Goal: Task Accomplishment & Management: Manage account settings

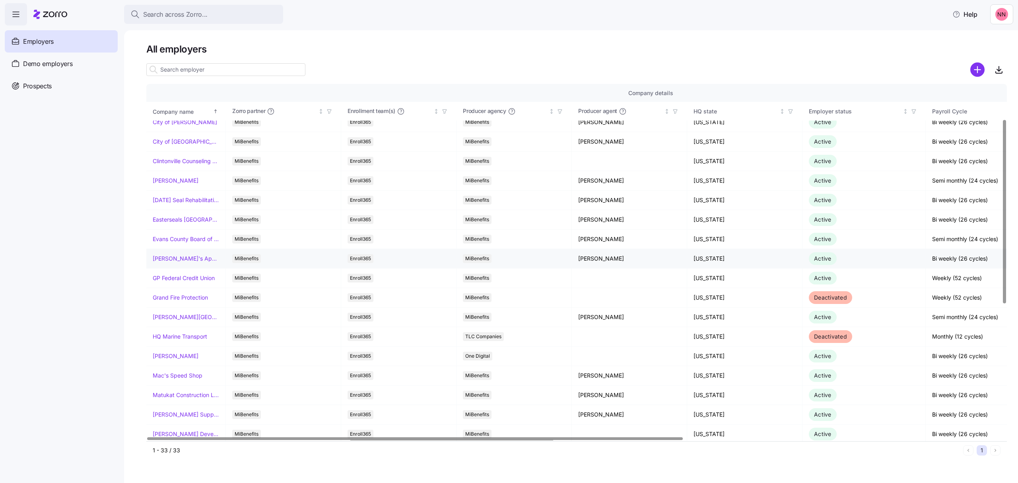
scroll to position [106, 0]
click at [177, 316] on link "[PERSON_NAME][GEOGRAPHIC_DATA][DEMOGRAPHIC_DATA]" at bounding box center [186, 316] width 66 height 8
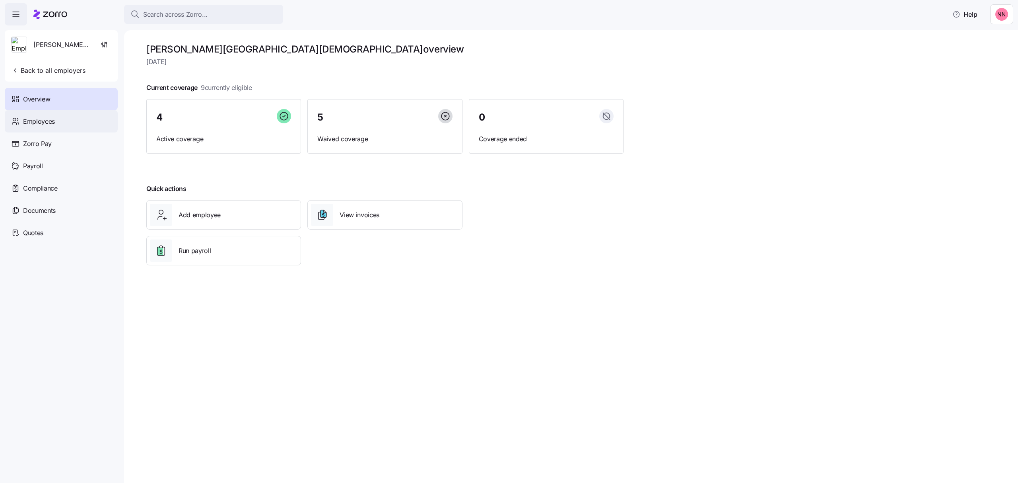
click at [61, 122] on div "Employees" at bounding box center [61, 121] width 113 height 22
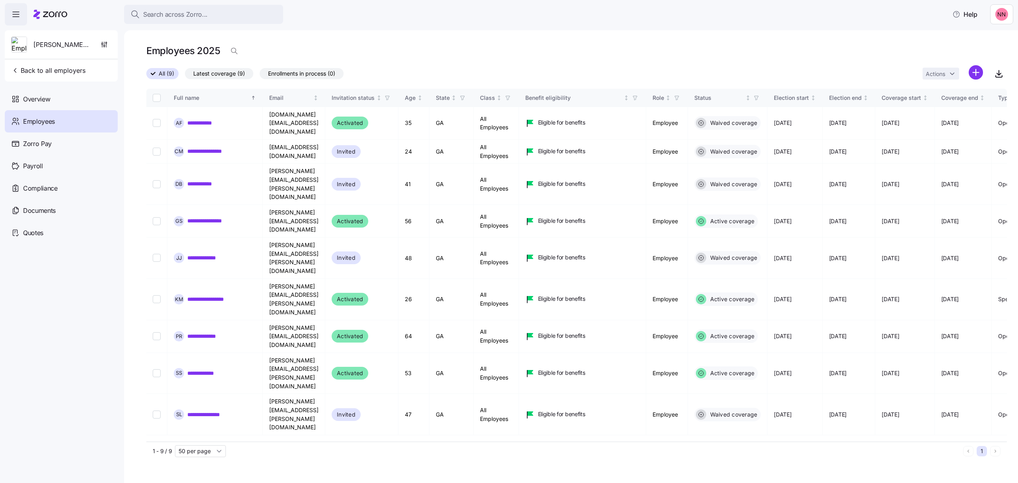
click at [977, 72] on html "**********" at bounding box center [509, 239] width 1018 height 478
drag, startPoint x: 946, startPoint y: 106, endPoint x: 947, endPoint y: 101, distance: 4.8
click at [946, 105] on span "Add a new employee" at bounding box center [950, 107] width 53 height 8
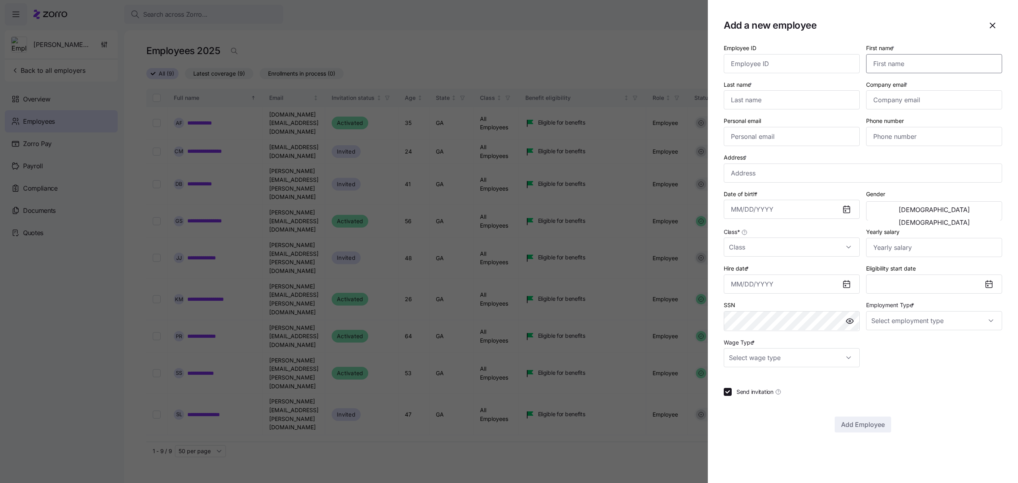
click at [907, 56] on input "First name *" at bounding box center [934, 63] width 136 height 19
type input "Whitney"
type input "Goyen"
click at [923, 99] on input "Company email *" at bounding box center [934, 99] width 136 height 19
paste input "whitney.goyen@hmumc.org"
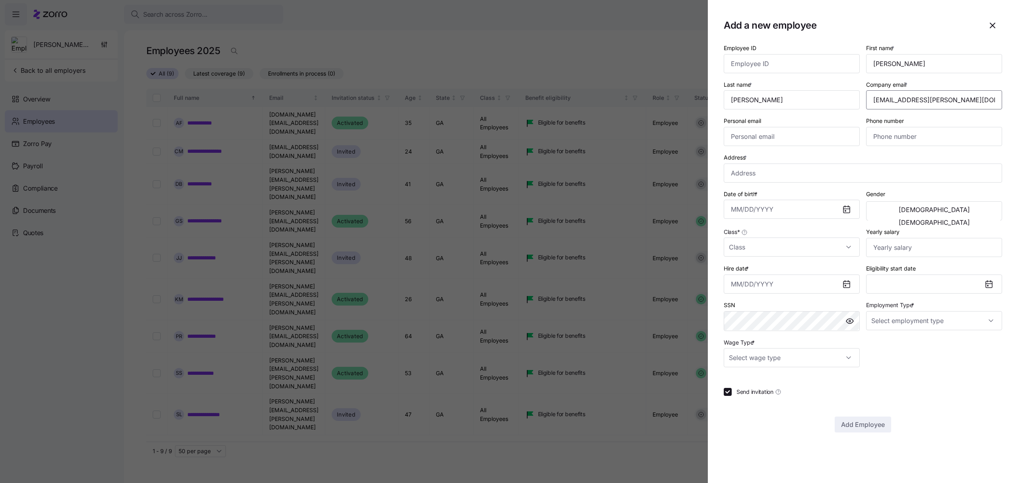
type input "whitney.goyen@hmumc.org"
click at [785, 134] on input "Personal email" at bounding box center [792, 136] width 136 height 19
paste input "whitneygoyen@gmail.com"
type input "whitneygoyen@gmail.com"
click at [925, 142] on input "Phone number" at bounding box center [934, 136] width 136 height 19
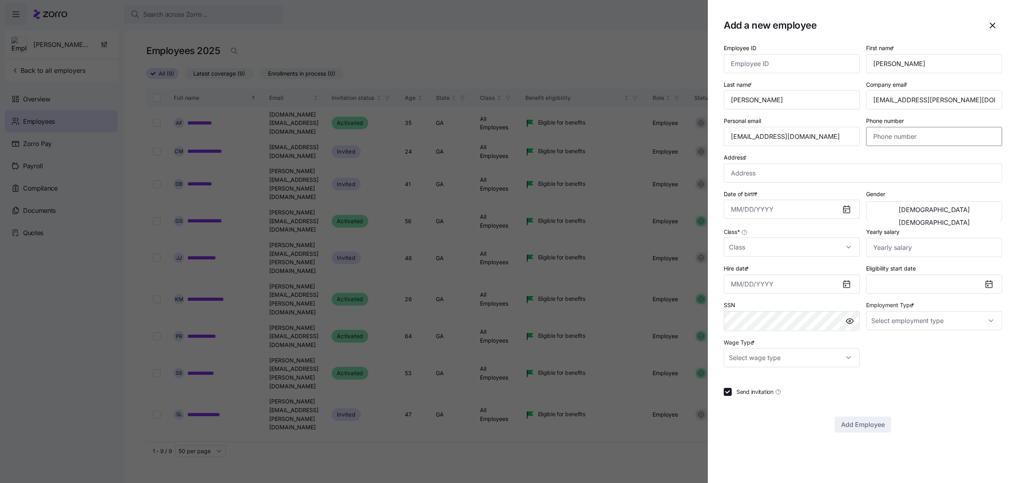
paste input "(678) 654-6149"
type input "(678) 654-6149"
click at [800, 174] on input "Address *" at bounding box center [863, 172] width 278 height 19
paste input "2100 Apalachee Trl"
type input "2100 Apalachee Trail, Monroe, GA 30656, USA"
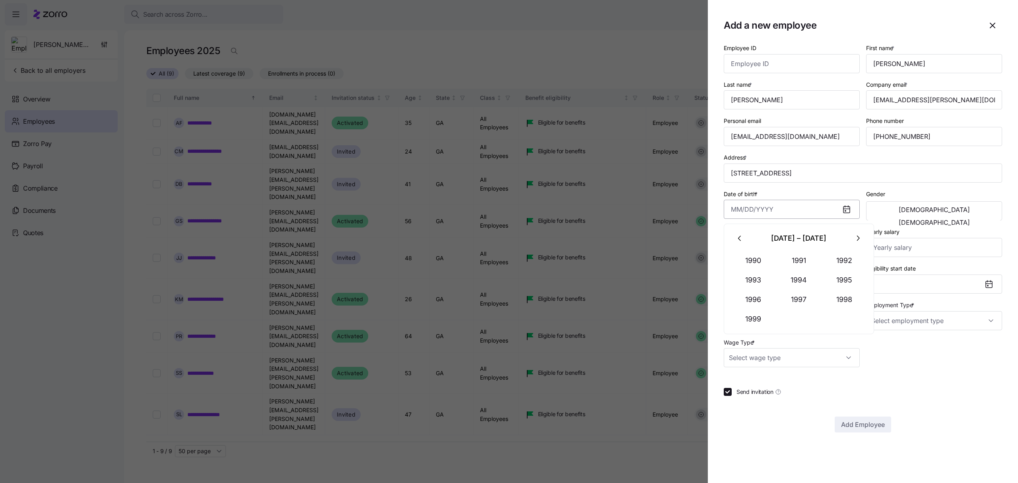
click at [777, 212] on input "Date of birth *" at bounding box center [792, 209] width 136 height 19
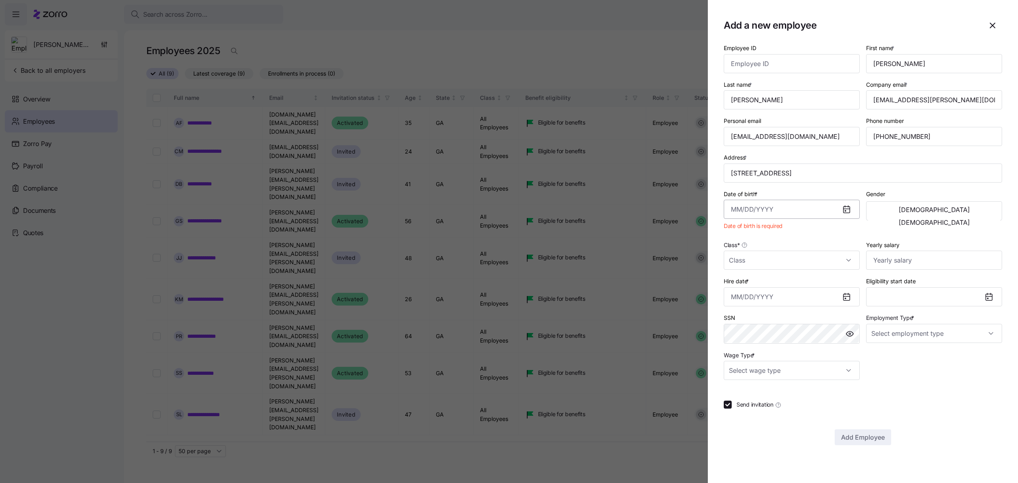
click at [764, 206] on input "Date of birth *" at bounding box center [792, 209] width 136 height 19
paste input "05/02/1991"
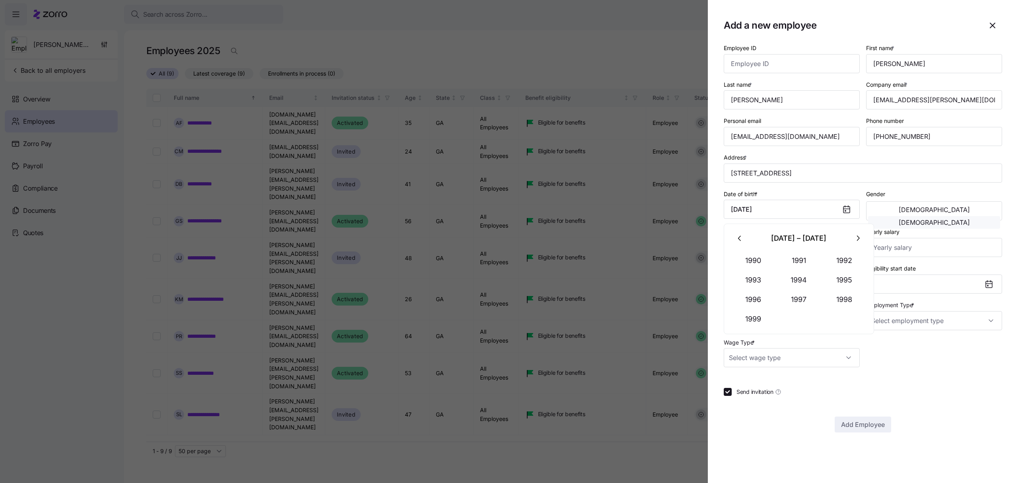
type input "May 2, 1991"
click at [970, 219] on span "[DEMOGRAPHIC_DATA]" at bounding box center [934, 222] width 71 height 6
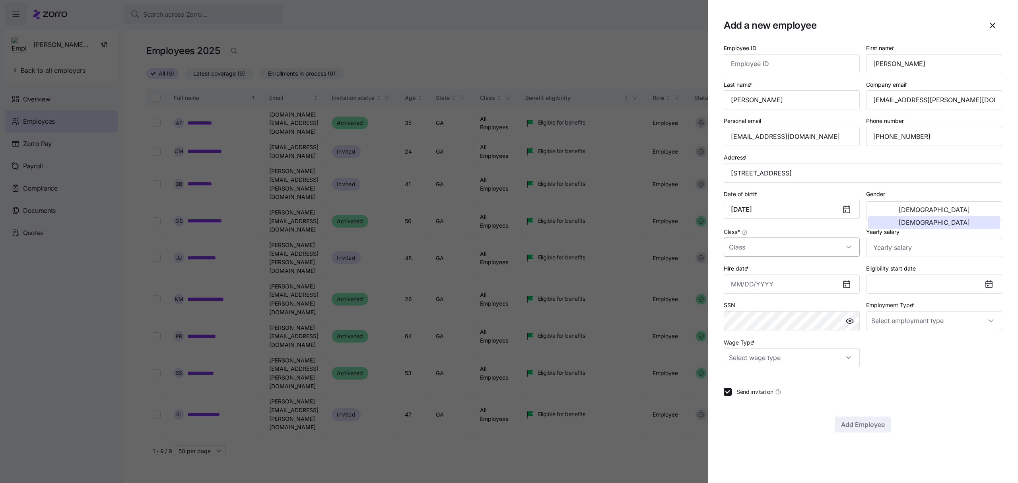
click at [773, 244] on input "Class *" at bounding box center [792, 246] width 136 height 19
click at [761, 276] on span "All Employees" at bounding box center [751, 272] width 36 height 9
type input "All Employees"
click at [796, 287] on input "Hire date *" at bounding box center [792, 283] width 136 height 19
click at [739, 312] on icon "button" at bounding box center [740, 313] width 9 height 9
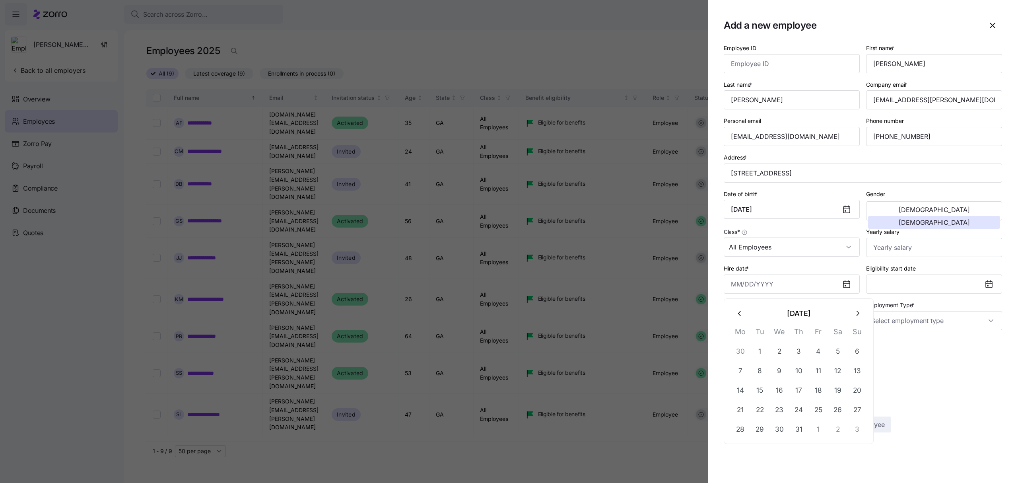
click at [739, 312] on icon "button" at bounding box center [740, 313] width 9 height 9
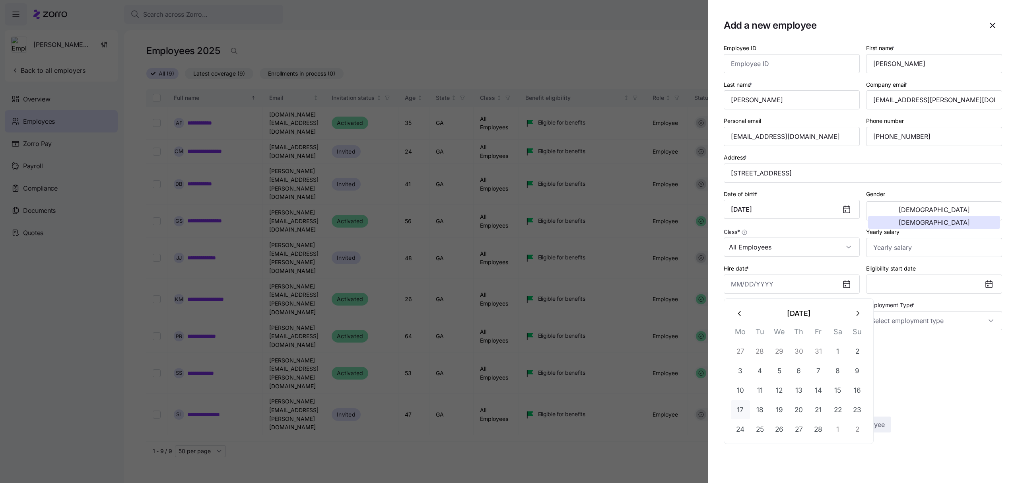
click at [744, 406] on button "17" at bounding box center [740, 409] width 19 height 19
type input "February 17, 2025"
click at [994, 280] on div at bounding box center [991, 284] width 19 height 18
click at [990, 285] on icon at bounding box center [989, 284] width 6 height 6
click at [947, 285] on button "May 1, 2025" at bounding box center [934, 283] width 136 height 19
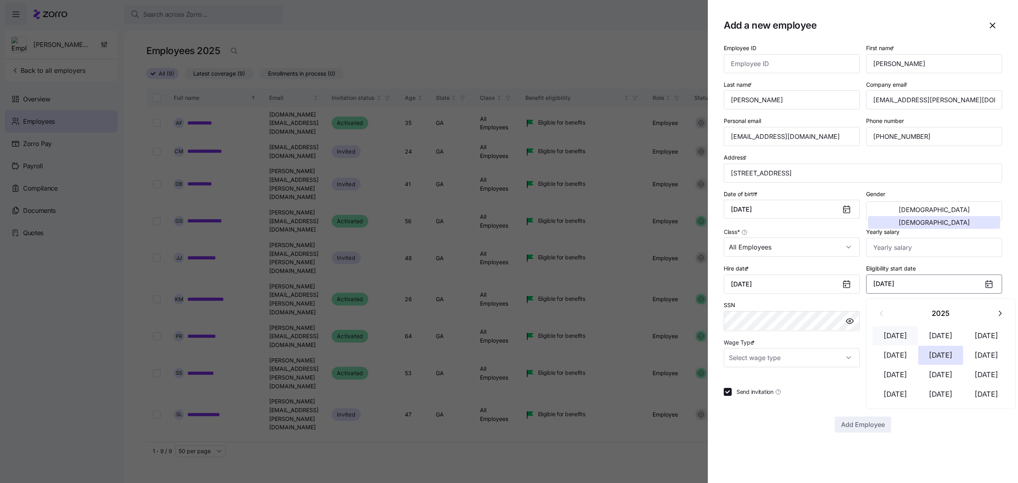
click at [897, 332] on button "Jan 1" at bounding box center [894, 335] width 45 height 19
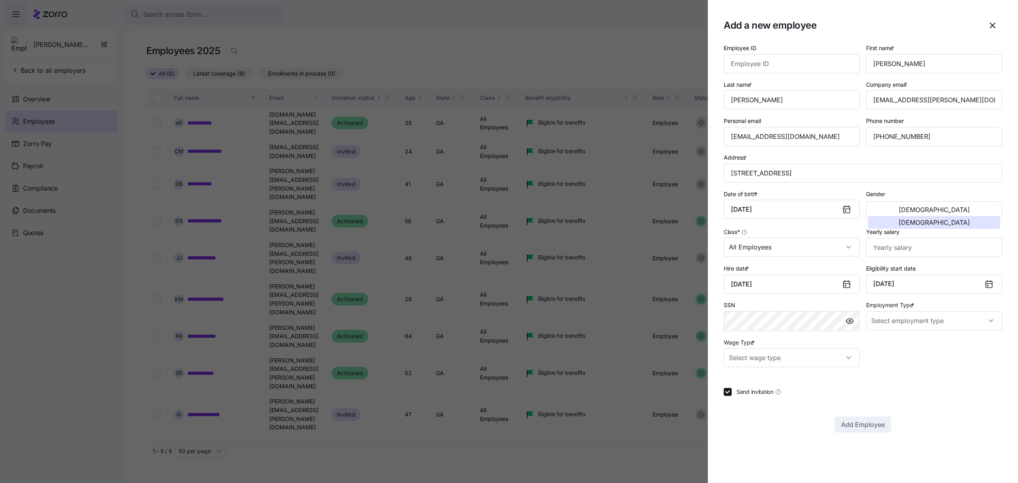
click at [987, 286] on icon at bounding box center [989, 284] width 6 height 6
click at [973, 287] on button "January 1, 2025" at bounding box center [934, 283] width 136 height 19
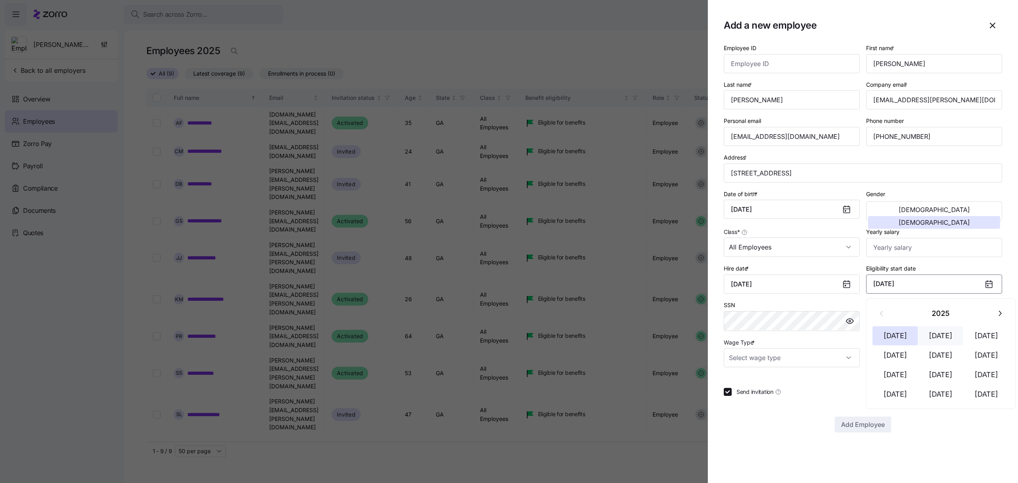
click at [947, 339] on button "Feb 1" at bounding box center [940, 335] width 45 height 19
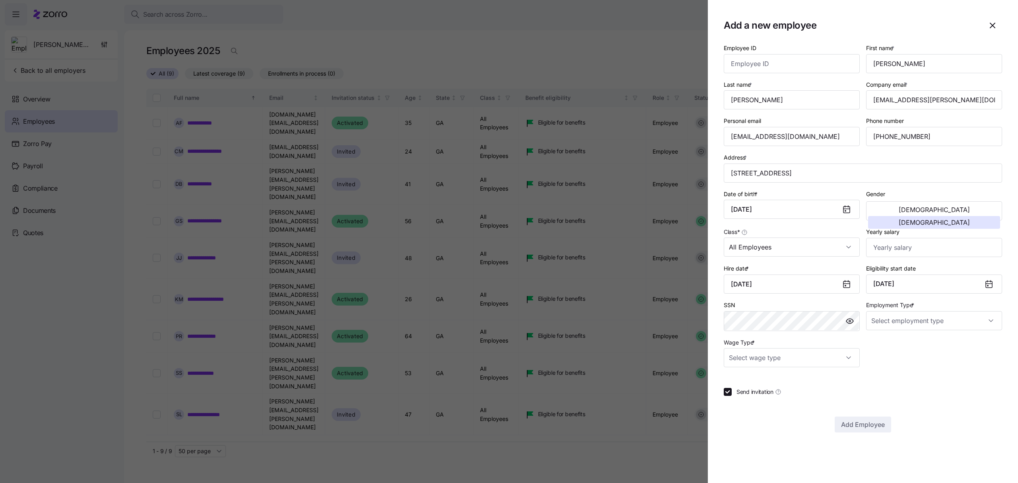
click at [986, 285] on icon at bounding box center [989, 284] width 6 height 6
click at [929, 285] on button "February 1, 2025" at bounding box center [934, 283] width 136 height 19
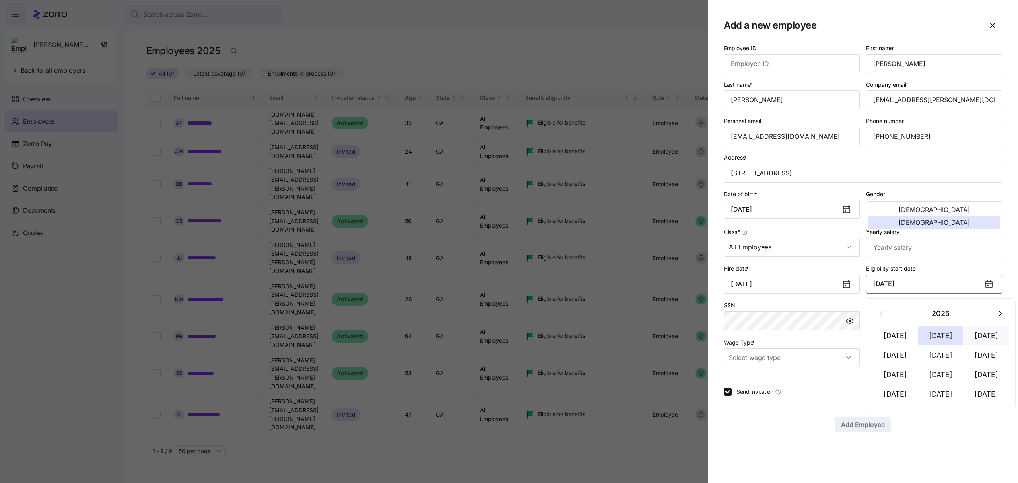
click at [980, 334] on button "Mar 1" at bounding box center [985, 335] width 45 height 19
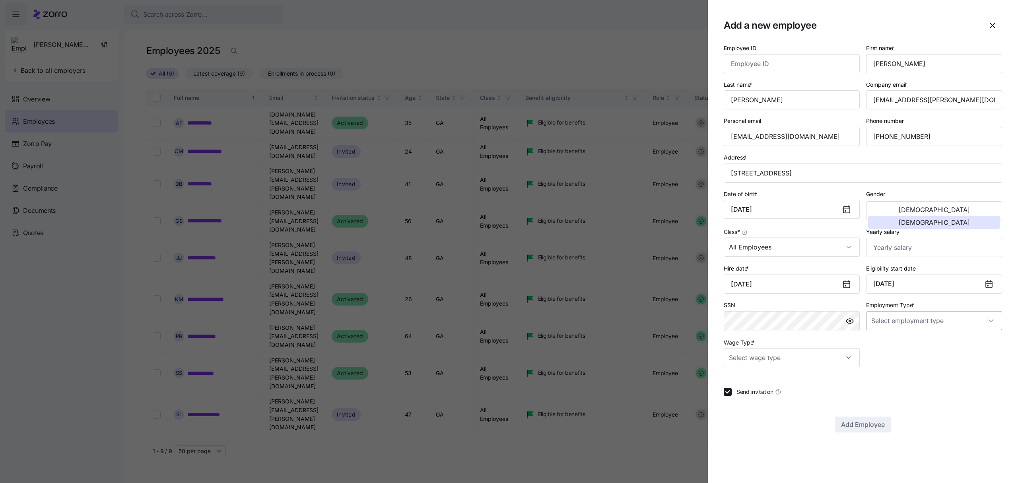
click at [907, 324] on input "Employment Type *" at bounding box center [934, 320] width 136 height 19
click at [896, 355] on div "Part Time" at bounding box center [934, 363] width 130 height 17
type input "Part Time"
click at [843, 360] on input "Wage Type *" at bounding box center [792, 357] width 136 height 19
click at [784, 404] on div "Hourly" at bounding box center [792, 400] width 130 height 17
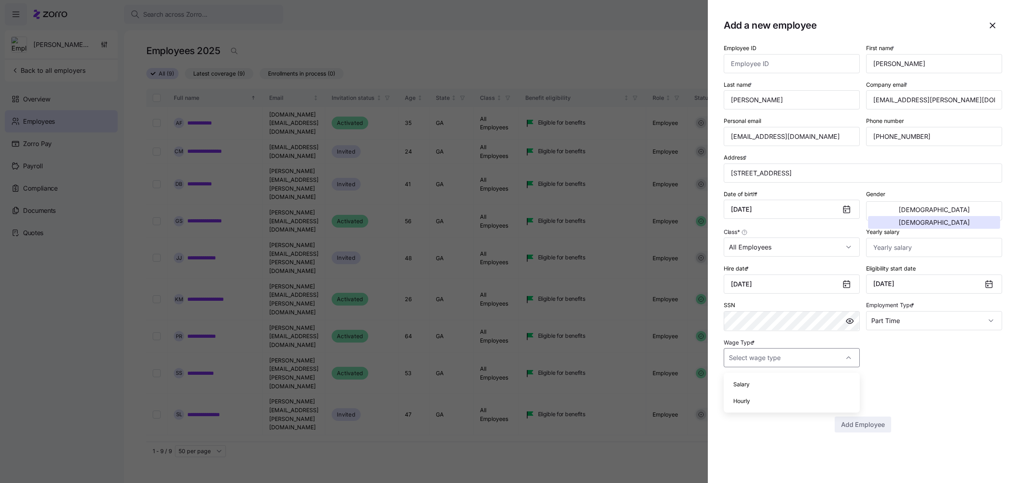
type input "Hourly"
click at [871, 425] on span "Add Employee" at bounding box center [863, 424] width 44 height 10
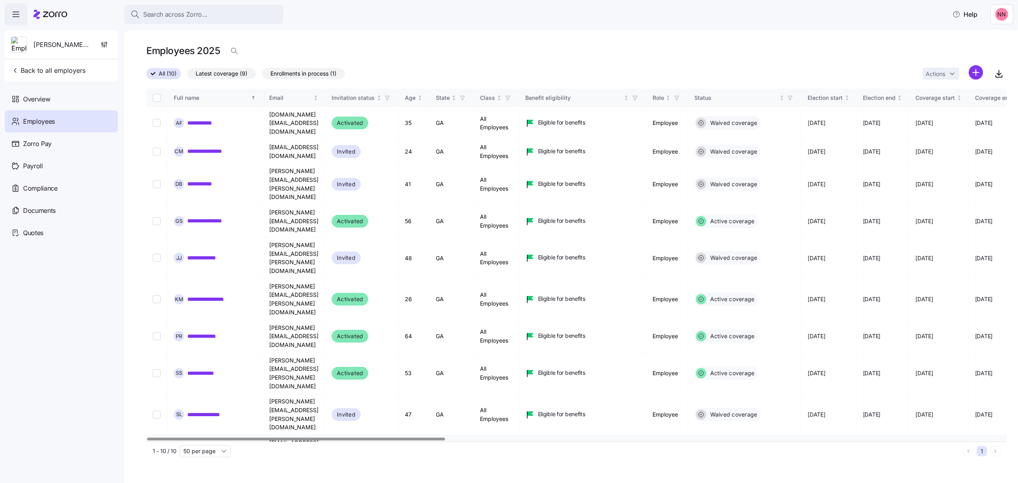
click at [213, 447] on link "**********" at bounding box center [207, 451] width 40 height 8
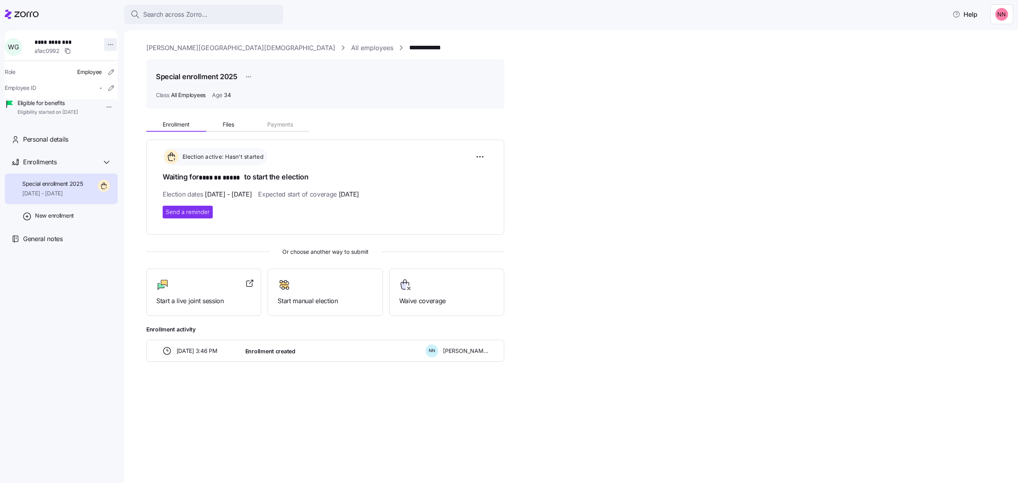
click at [101, 47] on html "**********" at bounding box center [509, 239] width 1018 height 478
click at [104, 15] on html "**********" at bounding box center [509, 239] width 1018 height 478
click at [107, 69] on icon "button" at bounding box center [111, 72] width 8 height 8
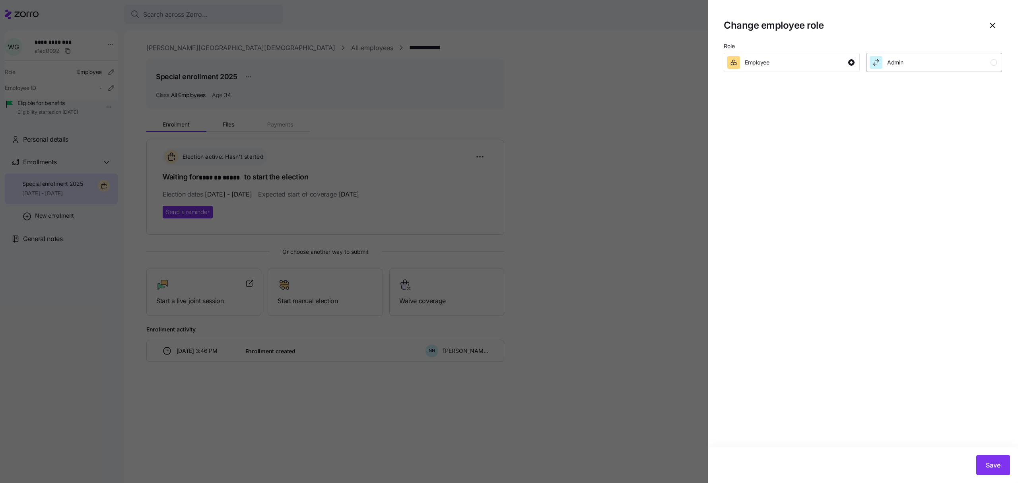
click at [995, 64] on div "button" at bounding box center [993, 62] width 6 height 6
click at [1003, 462] on button "Save" at bounding box center [993, 465] width 34 height 20
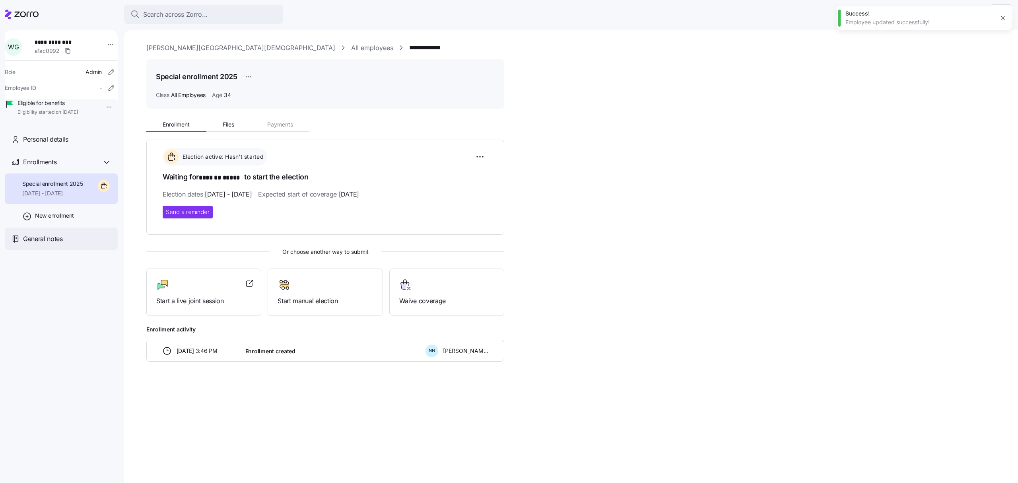
click at [51, 244] on span "General notes" at bounding box center [43, 239] width 40 height 10
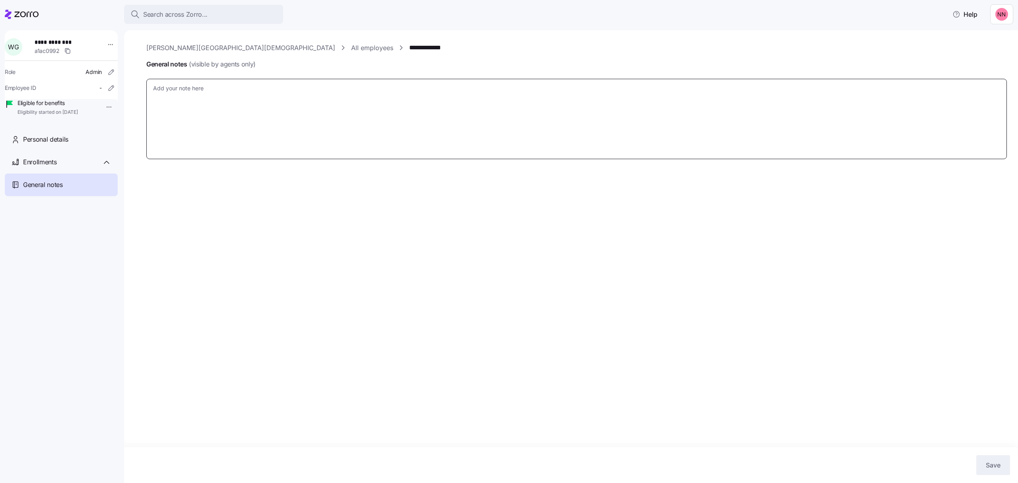
click at [263, 99] on textarea "General notes (visible by agents only)" at bounding box center [576, 119] width 860 height 81
type textarea "x"
type textarea "T"
type textarea "x"
type textarea "Th"
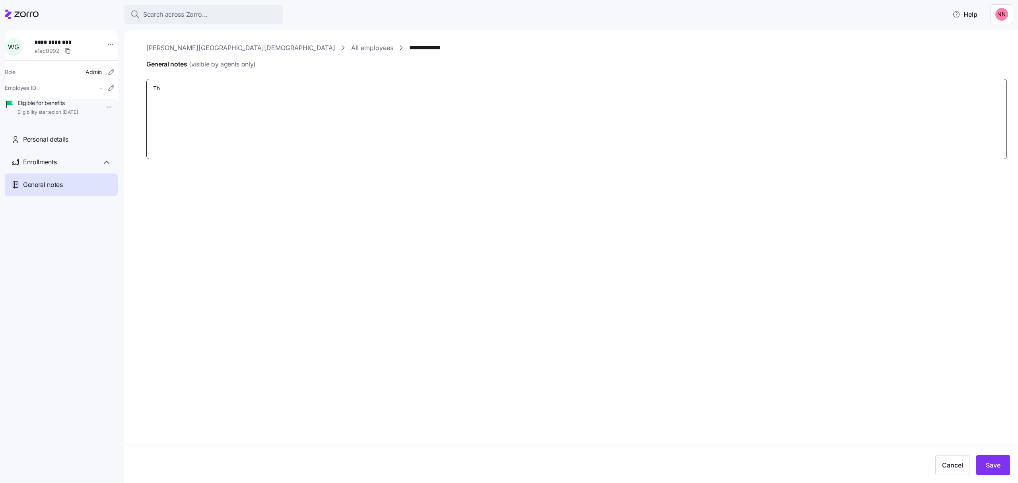
type textarea "x"
type textarea "Thi"
type textarea "x"
type textarea "This"
type textarea "x"
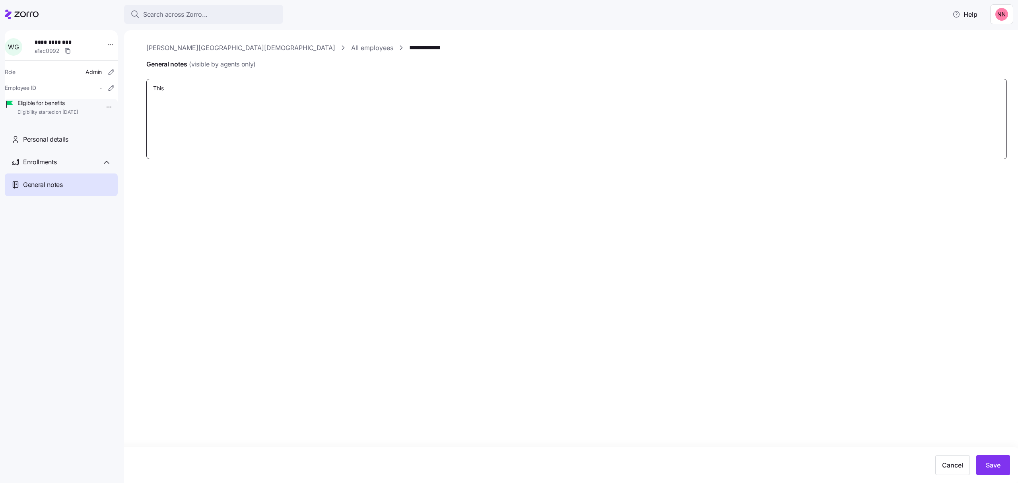
type textarea "This e"
type textarea "x"
type textarea "This em"
type textarea "x"
type textarea "This emp"
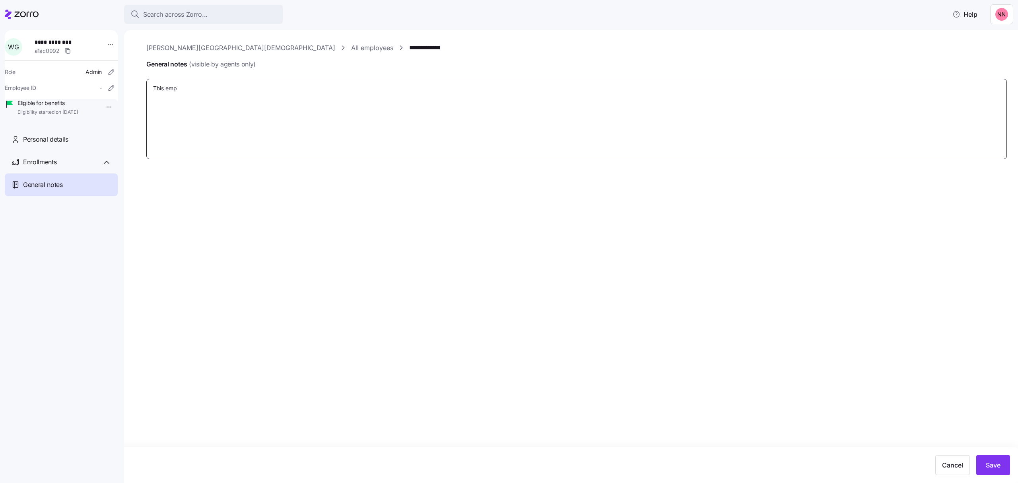
type textarea "x"
type textarea "This empl"
type textarea "x"
type textarea "This emplo"
type textarea "x"
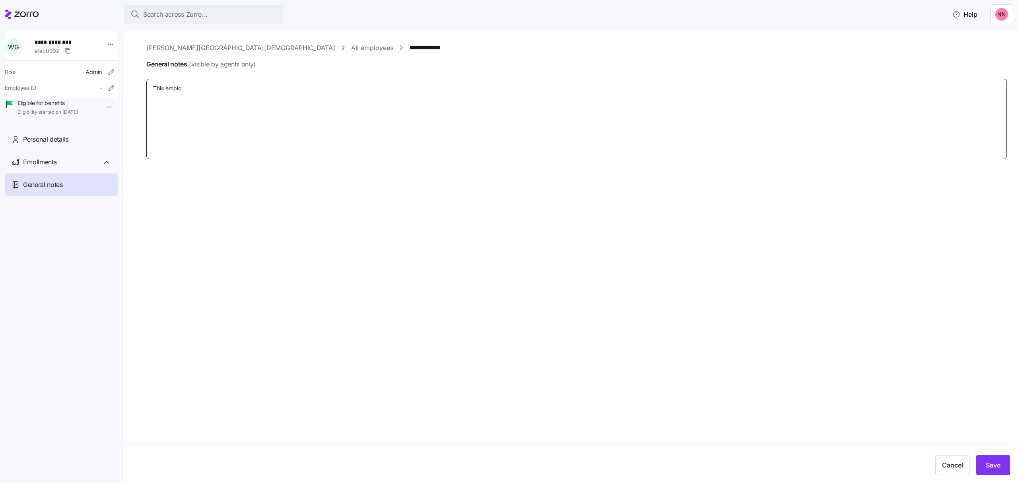
type textarea "This employ"
type textarea "x"
type textarea "This employe"
type textarea "x"
type textarea "This employee"
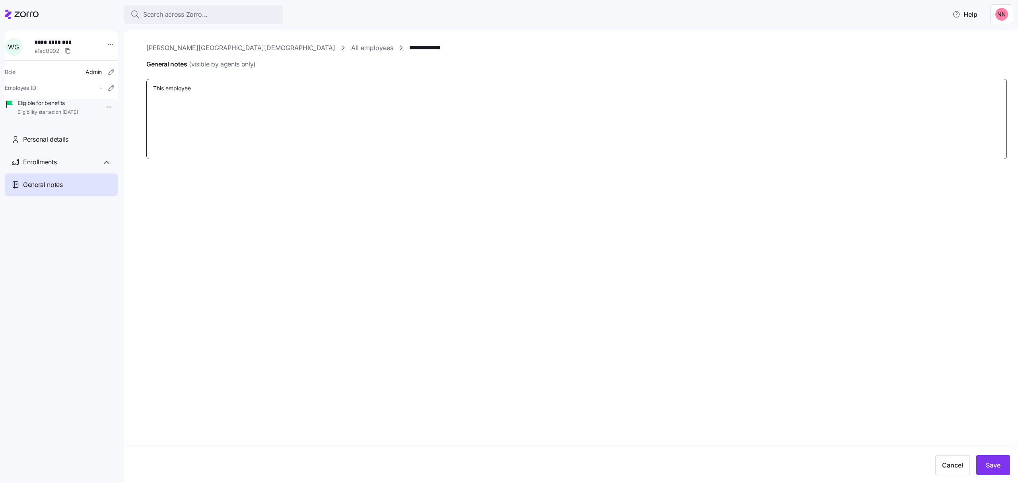
type textarea "x"
type textarea "This employee i"
type textarea "x"
type textarea "This employee is"
type textarea "x"
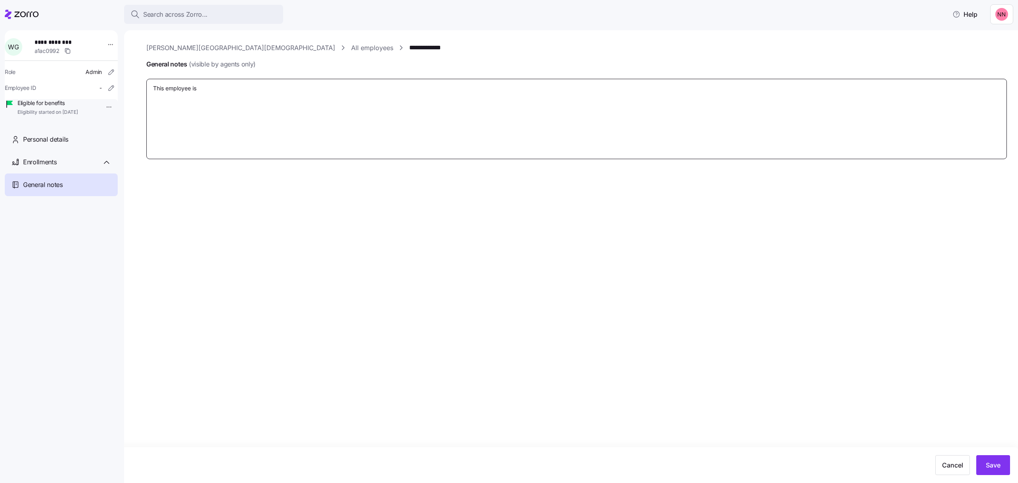
type textarea "This employee is"
type textarea "x"
type textarea "This employee is p"
type textarea "x"
type textarea "This employee is pa"
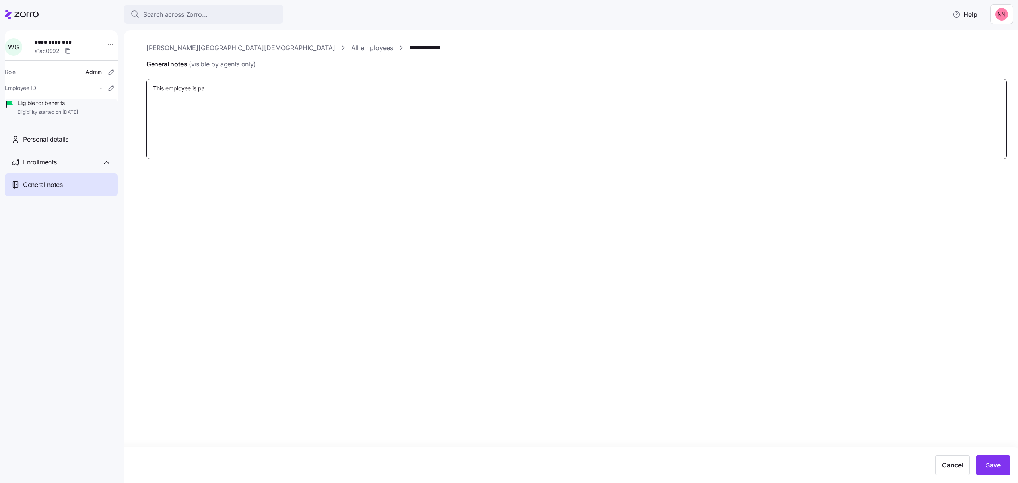
type textarea "x"
type textarea "This employee is par"
type textarea "x"
type textarea "This employee is part"
type textarea "x"
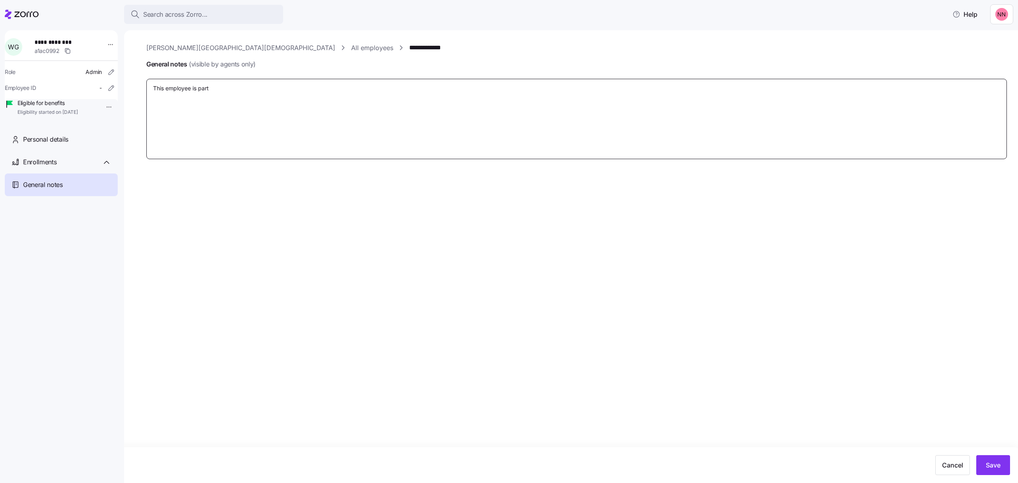
type textarea "This employee is part"
type textarea "x"
type textarea "This employee is part t"
type textarea "x"
type textarea "This employee is part ti"
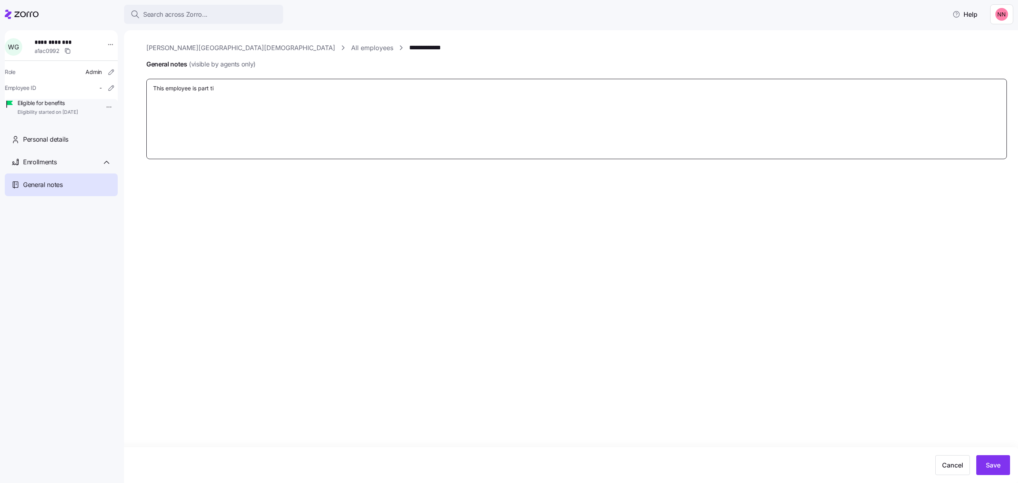
type textarea "x"
type textarea "This employee is part tim"
type textarea "x"
type textarea "This employee is part time"
type textarea "x"
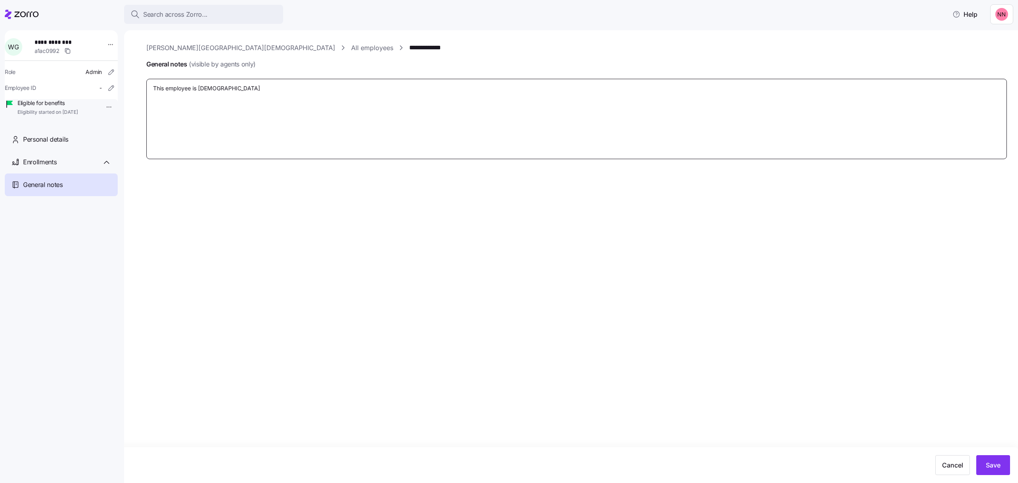
type textarea "This employee is part time"
type textarea "x"
type textarea "This employee is part time a"
type textarea "x"
type textarea "This employee is part time an"
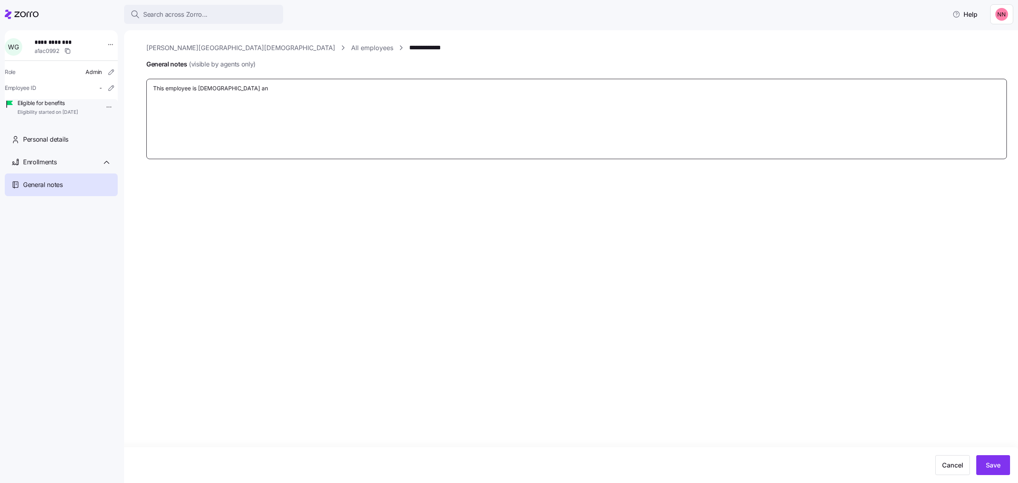
type textarea "x"
type textarea "This employee is part time and"
type textarea "x"
type textarea "This employee is part time and"
type textarea "x"
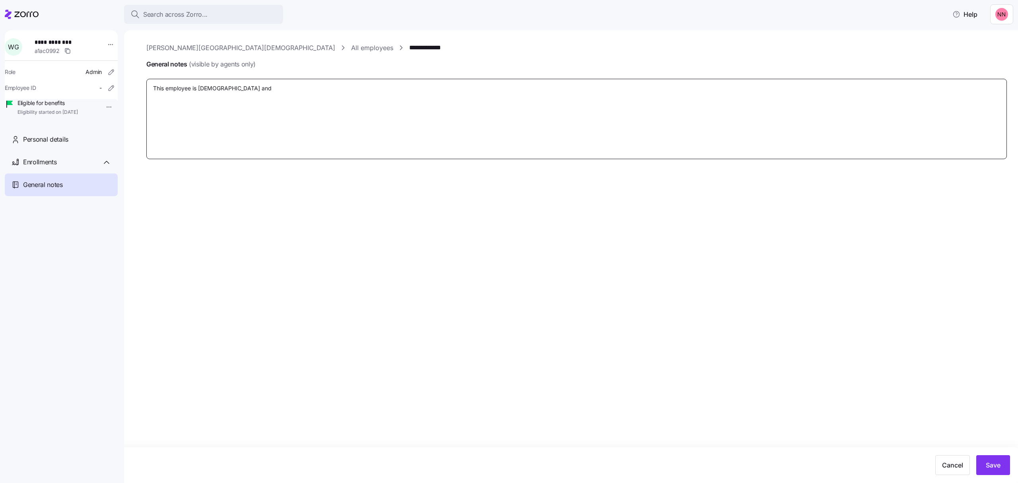
type textarea "This employee is part time and n"
type textarea "x"
type textarea "This employee is part time and no"
type textarea "x"
type textarea "This employee is part time and not"
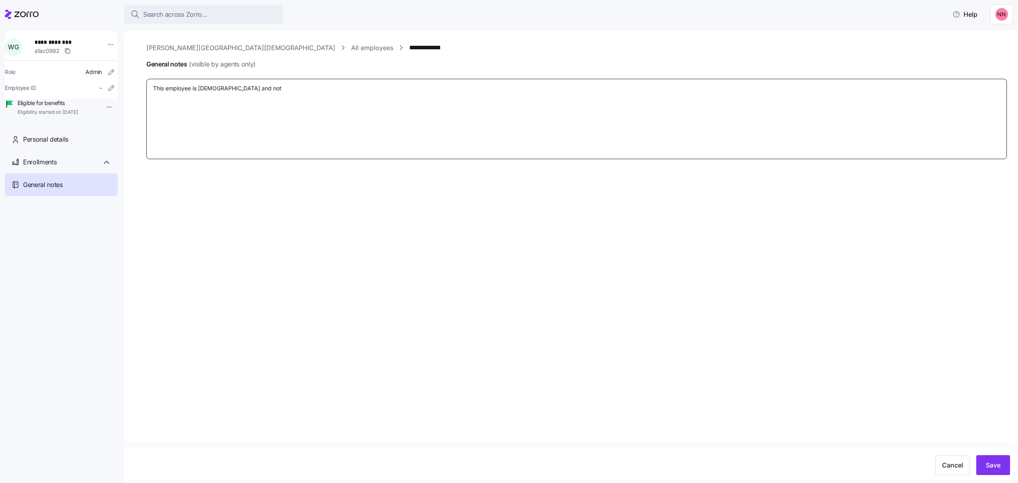
type textarea "x"
type textarea "This employee is part time and not"
type textarea "x"
type textarea "This employee is part time and not el"
type textarea "x"
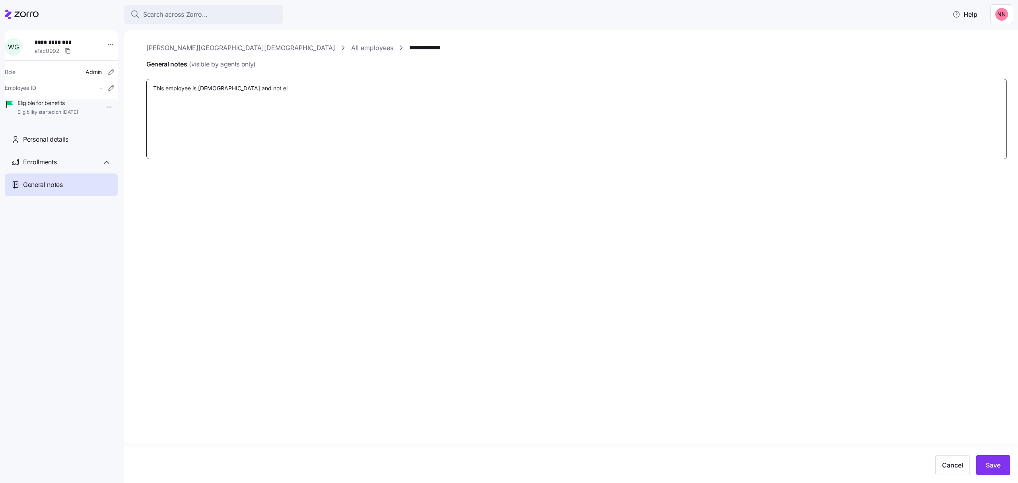
type textarea "This employee is part time and not eli"
type textarea "x"
type textarea "This employee is part time and not eligi"
type textarea "x"
type textarea "This employee is part time and not eligib"
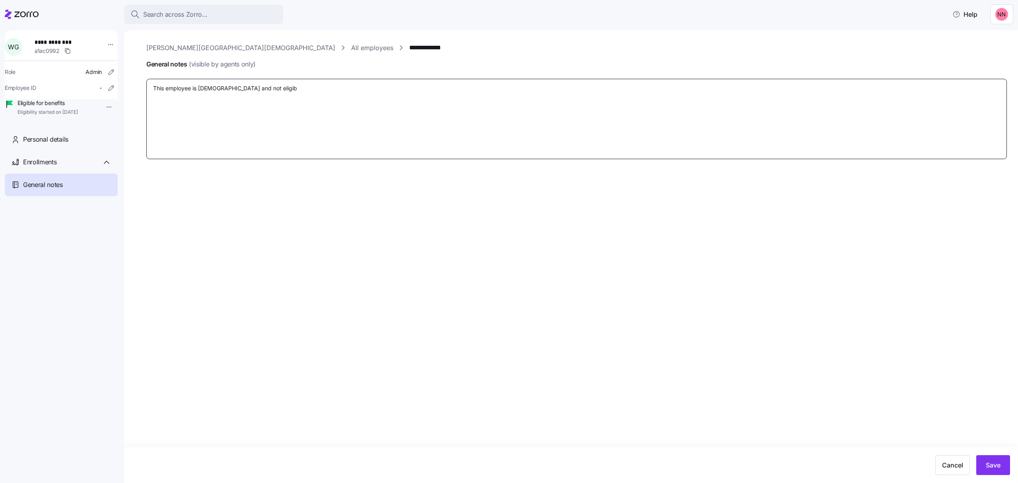
type textarea "x"
type textarea "This employee is part time and not eligibl"
type textarea "x"
type textarea "This employee is part time and not eligible"
type textarea "x"
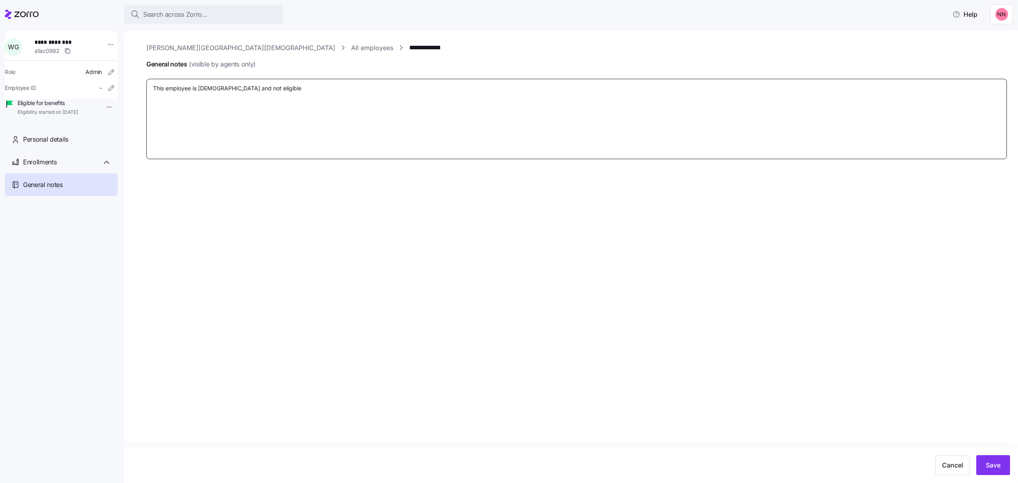
type textarea "This employee is part time and not eligible"
type textarea "x"
type textarea "This employee is part time and not eligible f"
type textarea "x"
type textarea "This employee is part time and not eligible fo"
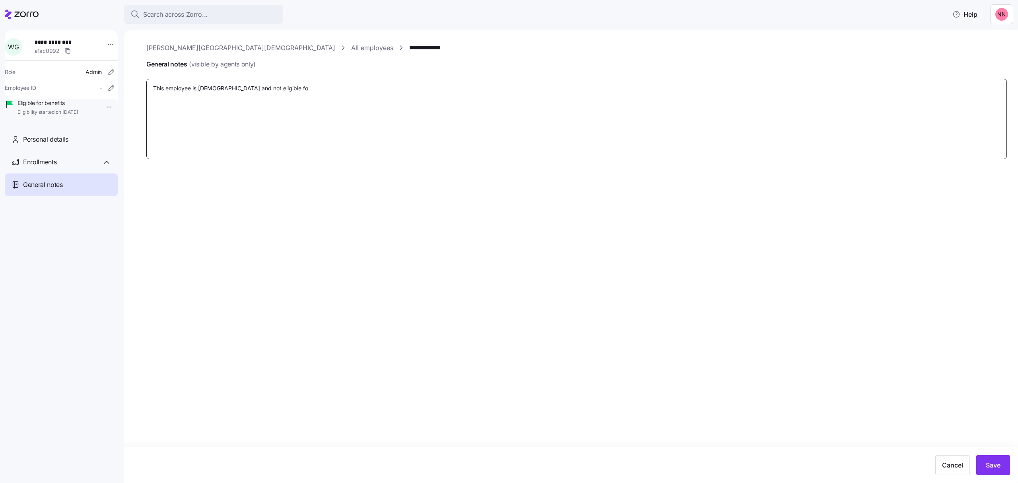
type textarea "x"
type textarea "This employee is part time and not eligible for"
type textarea "x"
type textarea "This employee is part time and not eligible for"
type textarea "x"
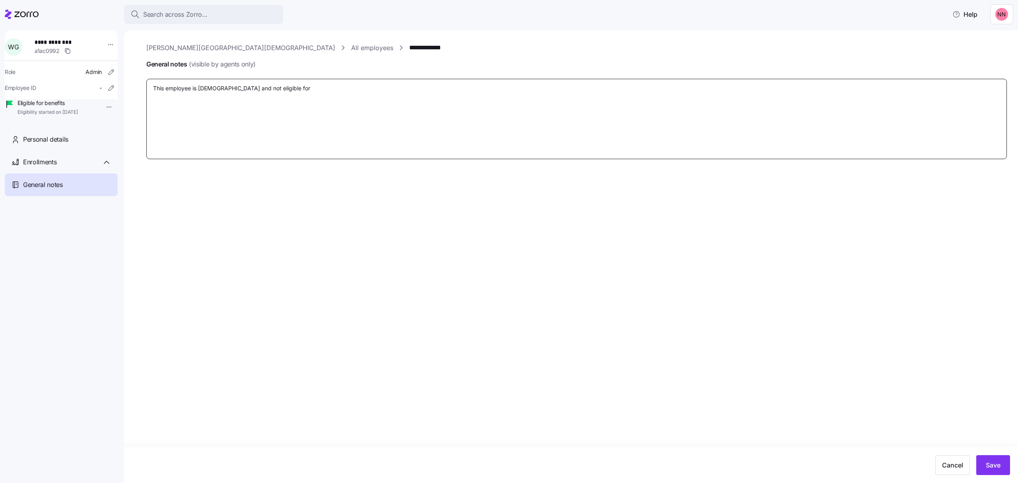
type textarea "This employee is part time and not eligible for b"
type textarea "x"
type textarea "This employee is part time and not eligible for be"
type textarea "x"
type textarea "This employee is part time and not eligible for ben"
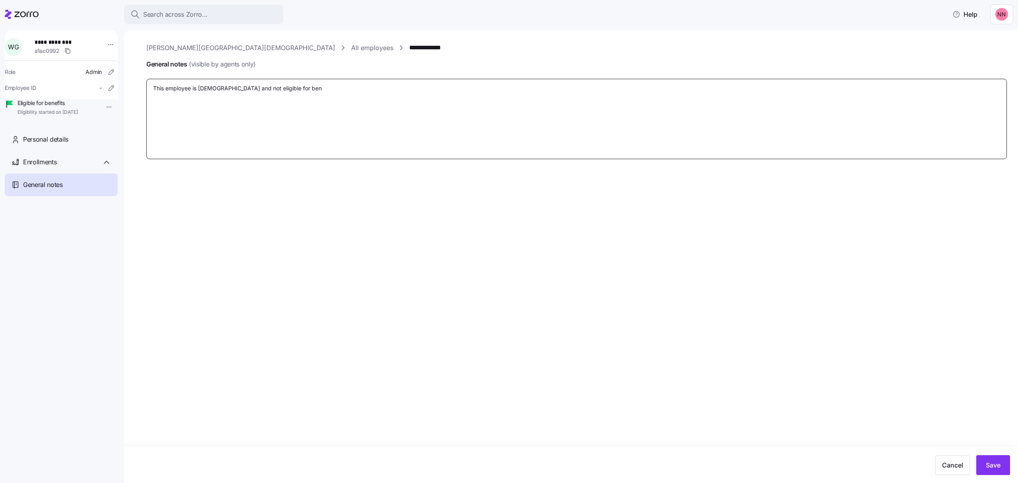
type textarea "x"
type textarea "This employee is part time and not eligible for bene"
type textarea "x"
type textarea "This employee is part time and not eligible for benef"
type textarea "x"
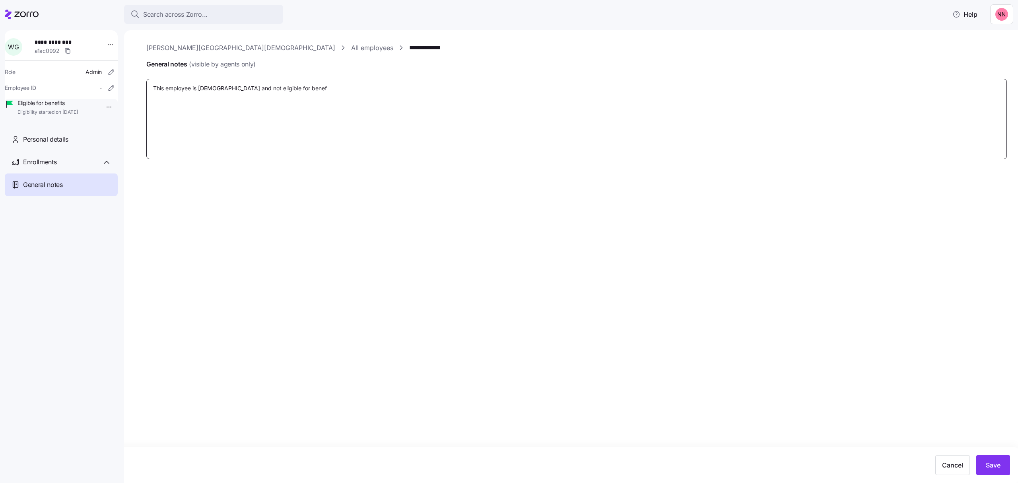
type textarea "This employee is part time and not eligible for benefi"
type textarea "x"
type textarea "This employee is part time and not eligible for benefit"
type textarea "x"
type textarea "This employee is part time and not eligible for benefits"
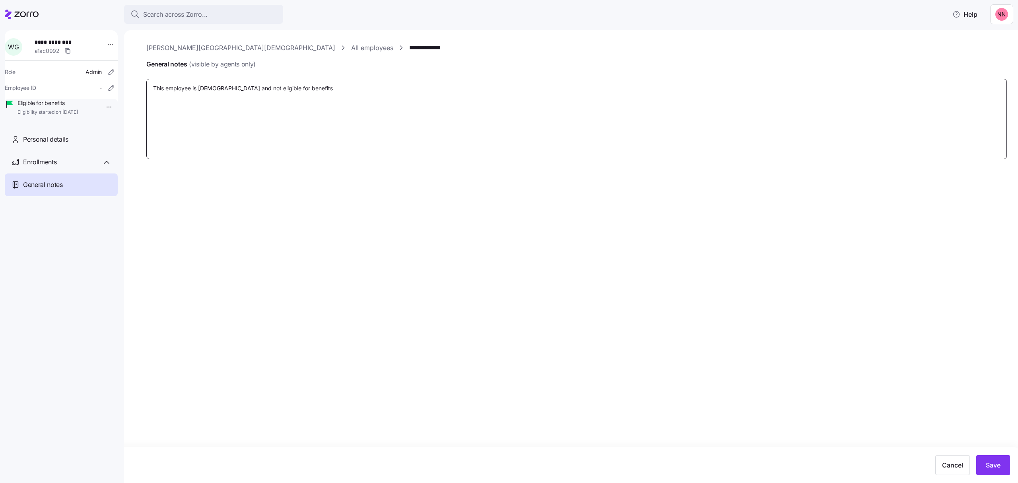
type textarea "x"
type textarea "This employee is part time and not eligible for benefits."
type textarea "x"
type textarea "This employee is part time and not eligible for benefits."
type textarea "x"
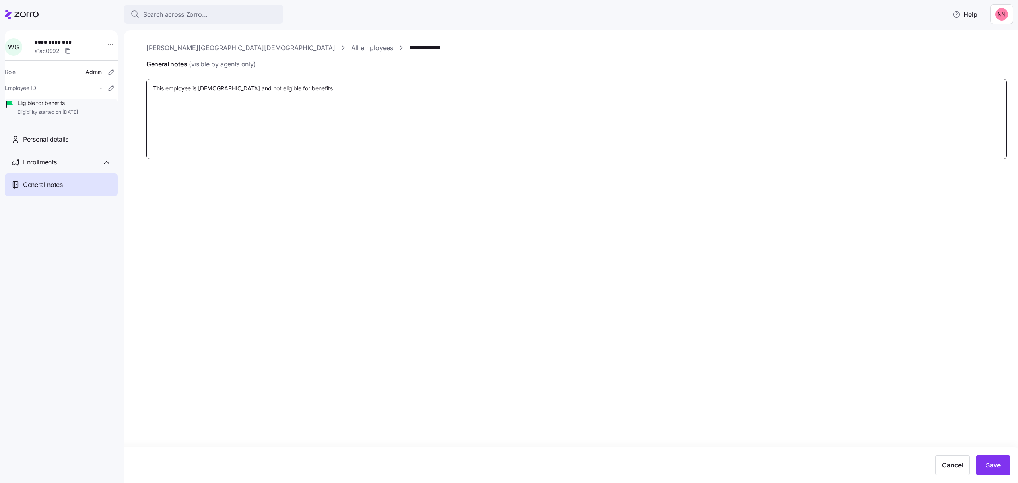
type textarea "This employee is part time and not eligible for benefits."
type textarea "x"
type textarea "This employee is part time and not eligible for benefits. S"
type textarea "x"
type textarea "This employee is part time and not eligible for benefits. Sh"
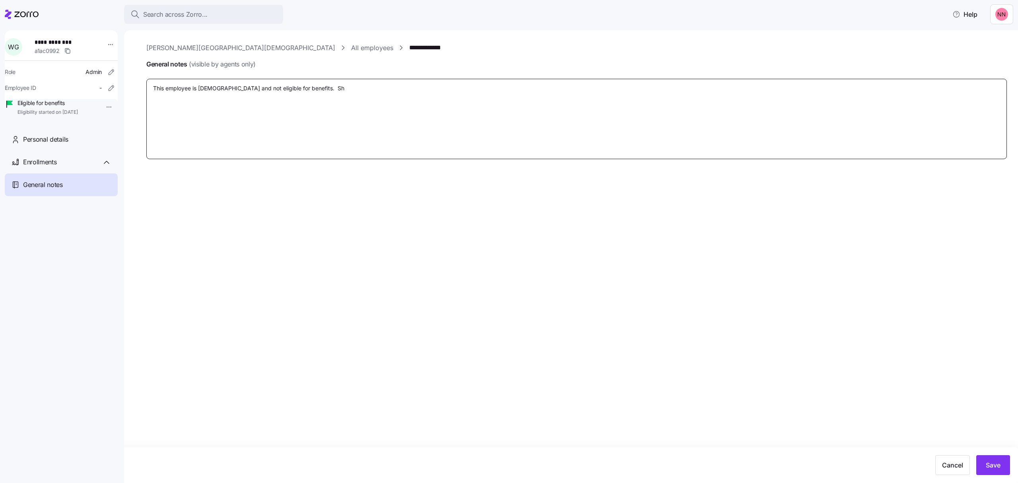
type textarea "x"
type textarea "This employee is part time and not eligible for benefits. She"
type textarea "x"
type textarea "This employee is part time and not eligible for benefits. She"
type textarea "x"
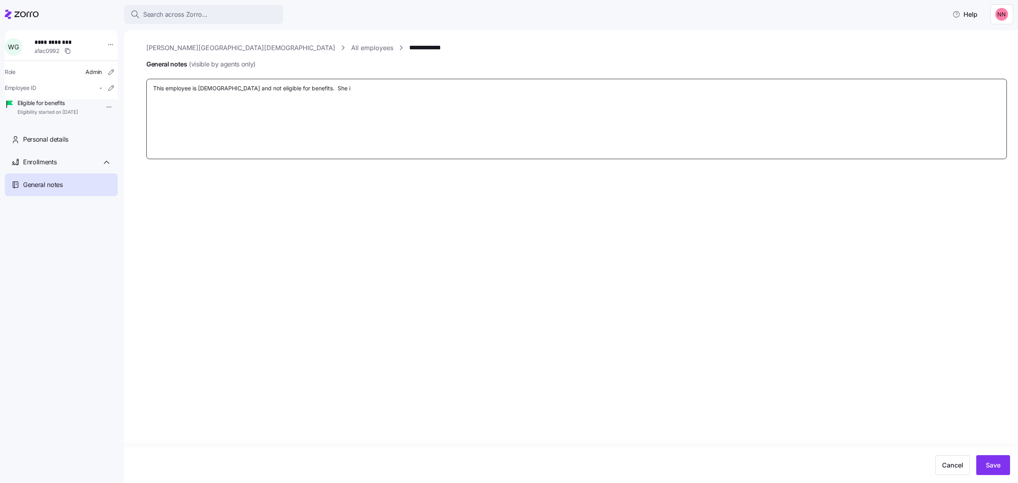
type textarea "This employee is part time and not eligible for benefits. She is"
type textarea "x"
type textarea "This employee is part time and not eligible for benefits. She is"
type textarea "x"
type textarea "This employee is part time and not eligible for benefits. She is i"
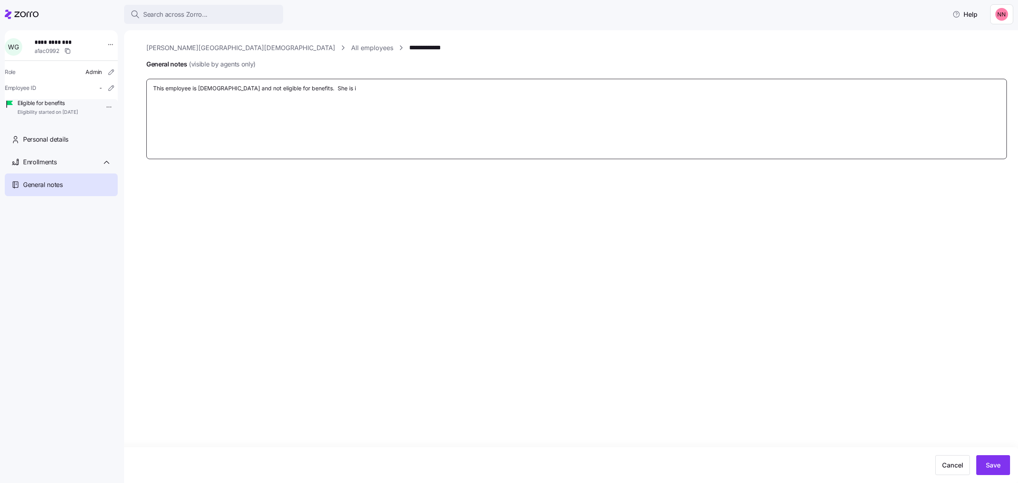
type textarea "x"
type textarea "This employee is part time and not eligible for benefits. She is in"
type textarea "x"
type textarea "This employee is part time and not eligible for benefits. She is in"
type textarea "x"
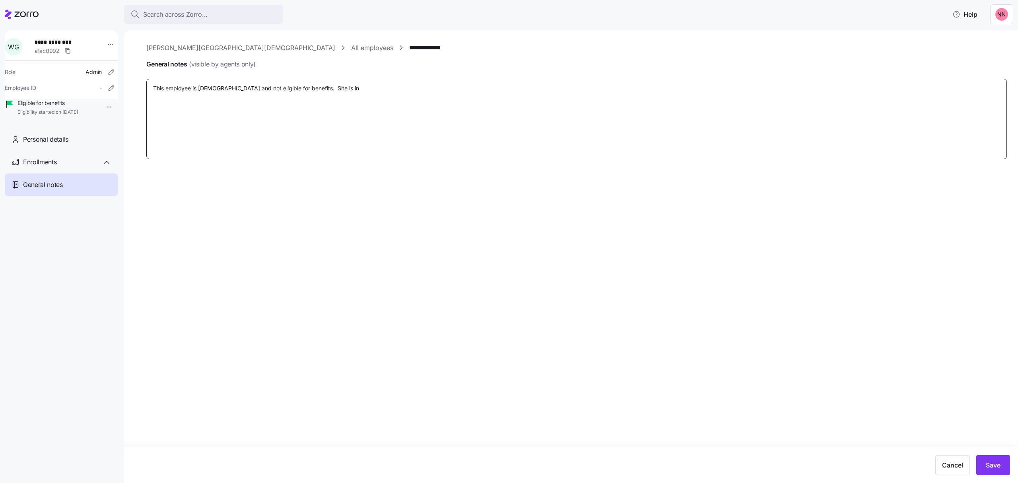
type textarea "This employee is part time and not eligible for benefits. She is in Z"
type textarea "x"
type textarea "This employee is part time and not eligible for benefits. She is in Zo"
type textarea "x"
type textarea "This employee is part time and not eligible for benefits. She is in Zor"
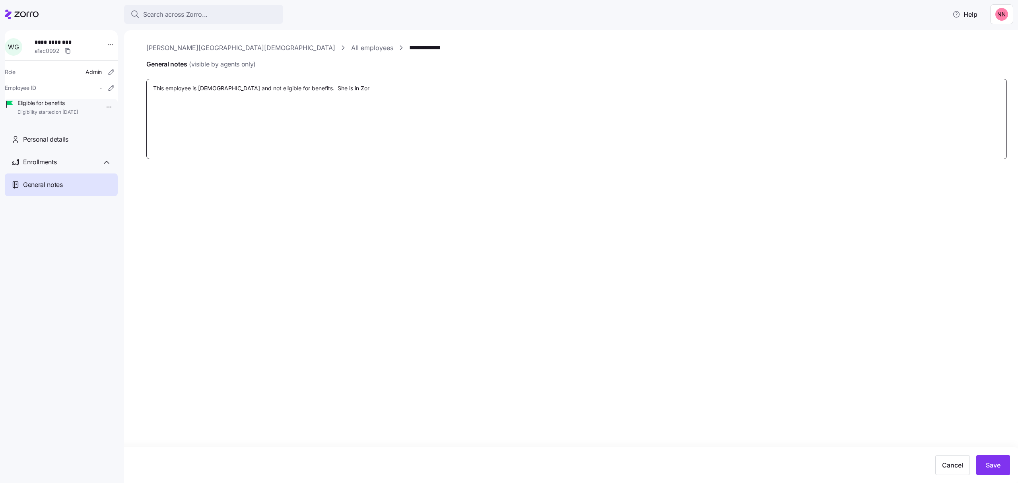
type textarea "x"
type textarea "This employee is part time and not eligible for benefits. She is in Zorr"
type textarea "x"
type textarea "This employee is part time and not eligible for benefits. She is in Zorro"
type textarea "x"
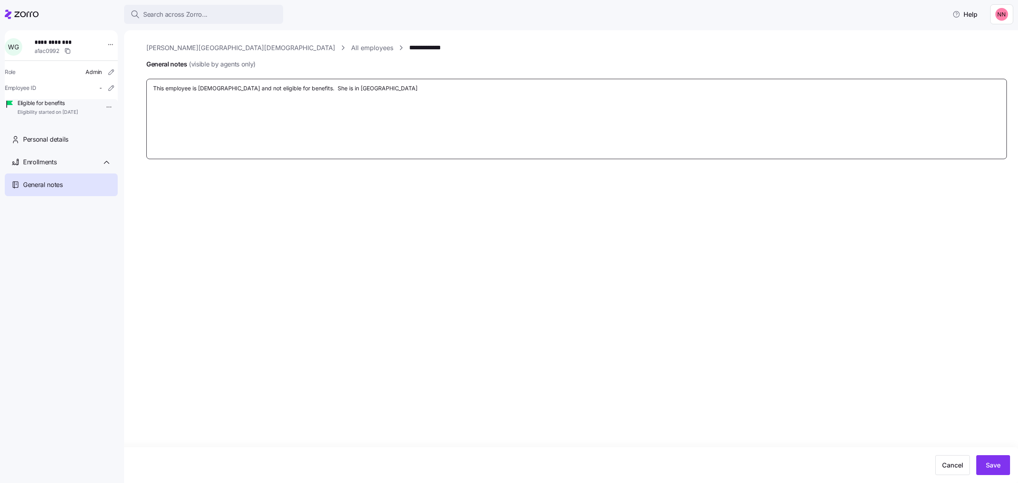
type textarea "This employee is part time and not eligible for benefits. She is in Zorro f"
type textarea "x"
type textarea "This employee is part time and not eligible for benefits. She is in Zorro fo"
type textarea "x"
type textarea "This employee is part time and not eligible for benefits. She is in Zorro for"
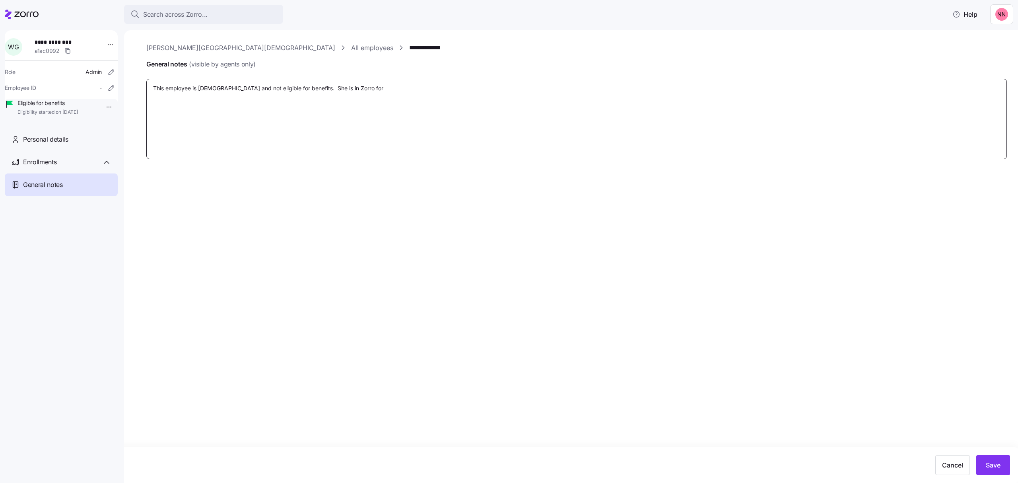
type textarea "x"
type textarea "This employee is part time and not eligible for benefits. She is in Zorro for"
type textarea "x"
type textarea "This employee is part time and not eligible for benefits. She is in Zorro for A"
type textarea "x"
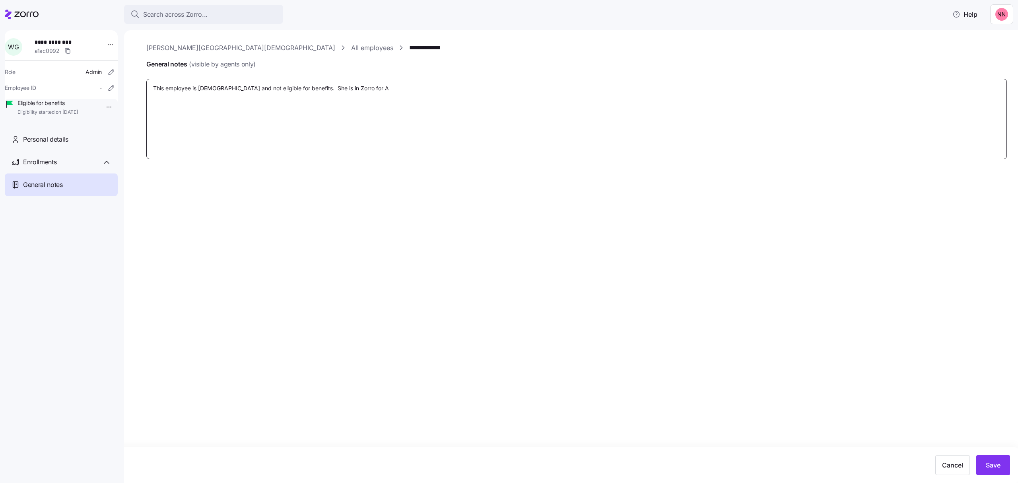
type textarea "This employee is part time and not eligible for benefits. She is in Zorro for Ad"
type textarea "x"
type textarea "This employee is part time and not eligible for benefits. She is in Zorro for A…"
type textarea "x"
type textarea "This employee is part time and not eligible for benefits. She is in Zorro for A…"
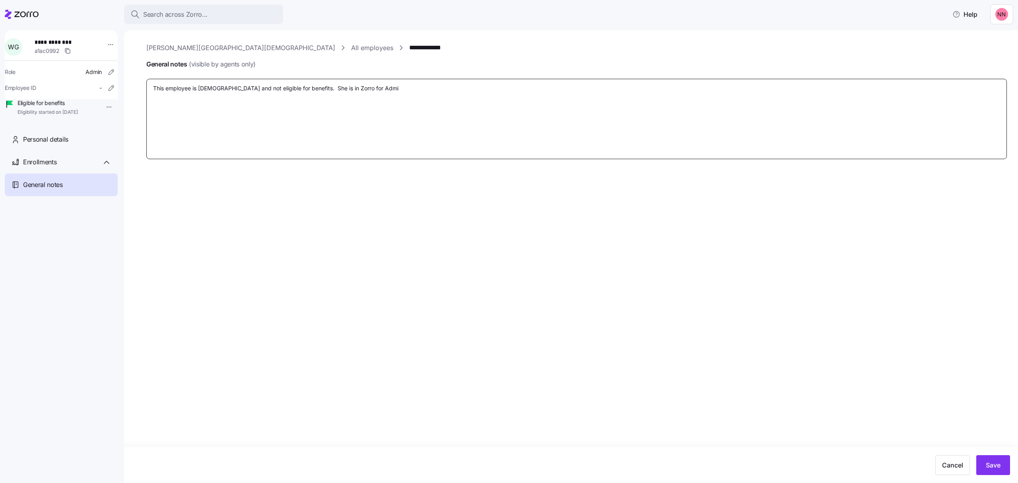
type textarea "x"
type textarea "This employee is part time and not eligible for benefits. She is in Zorro for A…"
type textarea "x"
type textarea "This employee is part time and not eligible for benefits. She is in Zorro for A…"
type textarea "x"
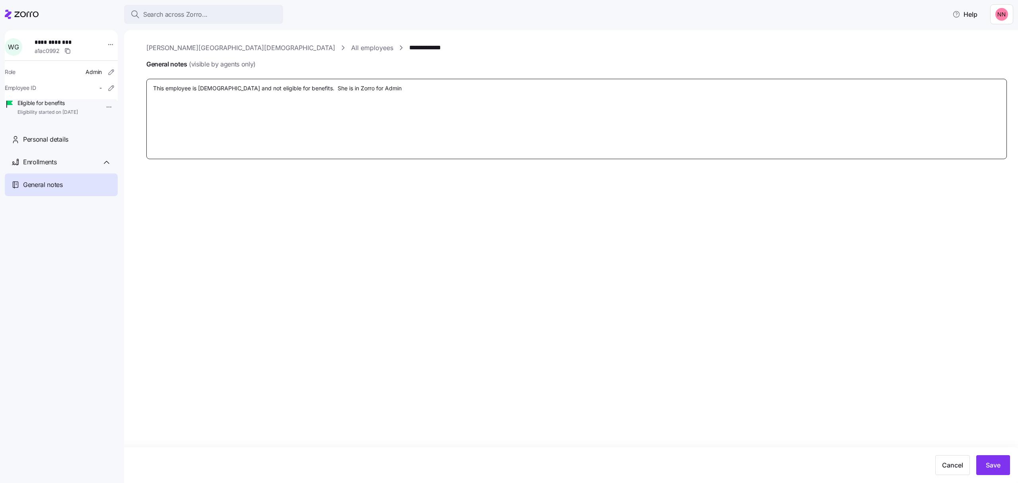
type textarea "This employee is part time and not eligible for benefits. She is in Zorro for A…"
type textarea "x"
type textarea "This employee is part time and not eligible for benefits. She is in Zorro for A…"
type textarea "x"
type textarea "This employee is part time and not eligible for benefits. She is in Zorro for A…"
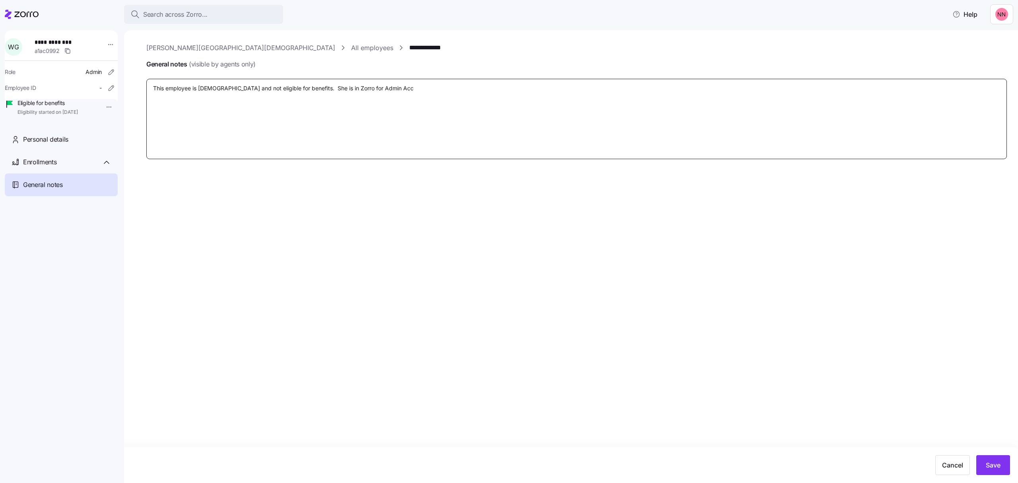
type textarea "x"
type textarea "This employee is part time and not eligible for benefits. She is in Zorro for A…"
type textarea "x"
type textarea "This employee is part time and not eligible for benefits. She is in Zorro for A…"
type textarea "x"
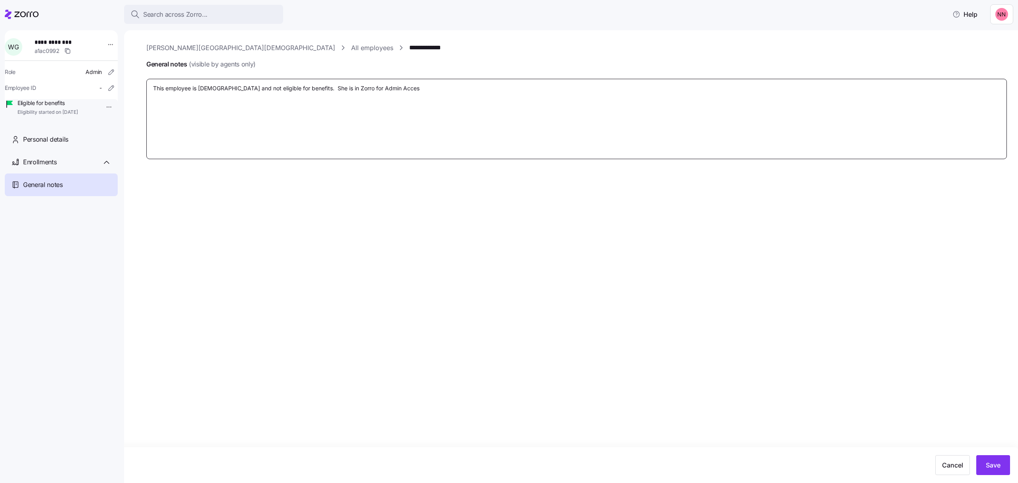
type textarea "This employee is part time and not eligible for benefits. She is in Zorro for A…"
type textarea "x"
type textarea "This employee is part time and not eligible for benefits. She is in Zorro for A…"
type textarea "x"
type textarea "This employee is part time and not eligible for benefits. She is in Zorro for A…"
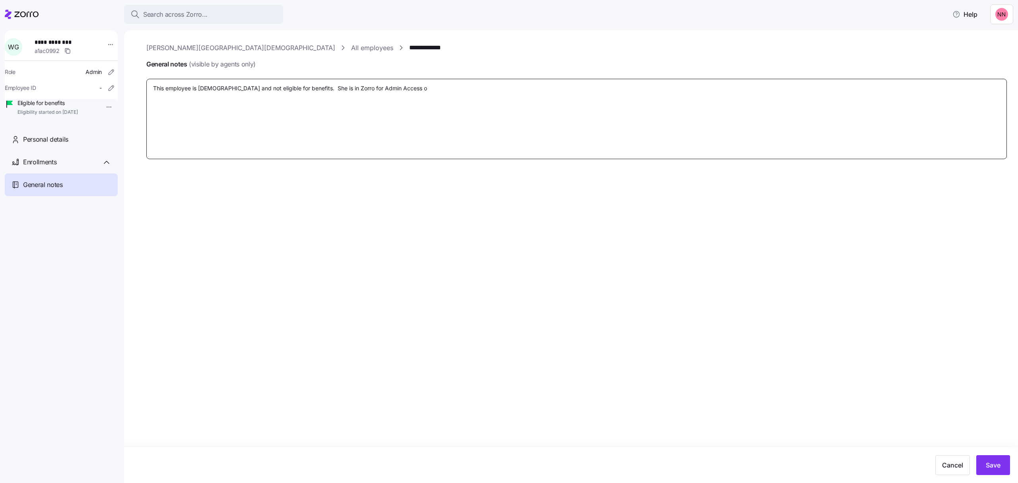
type textarea "x"
type textarea "This employee is part time and not eligible for benefits. She is in Zorro for A…"
type textarea "x"
type textarea "This employee is part time and not eligible for benefits. She is in Zorro for A…"
type textarea "x"
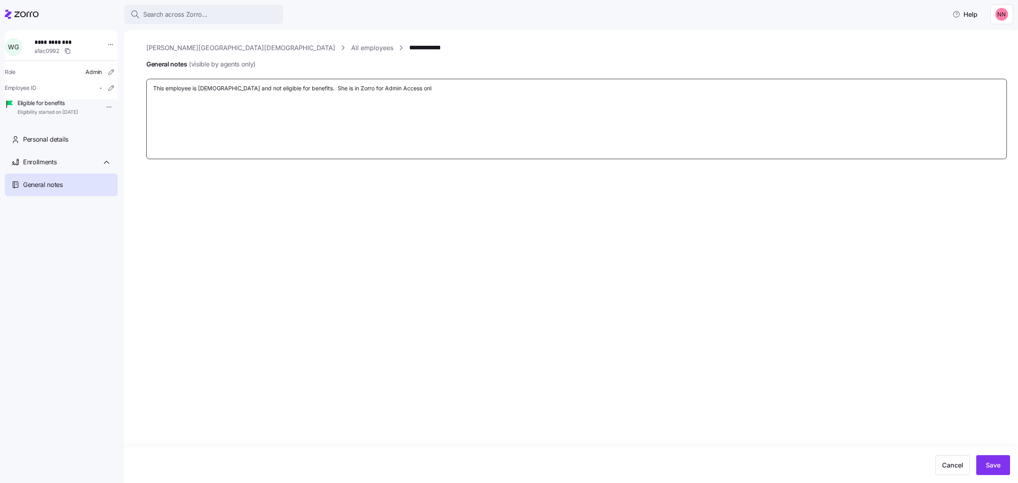
type textarea "This employee is part time and not eligible for benefits. She is in Zorro for A…"
type textarea "x"
type textarea "This employee is part time and not eligible for benefits. She is in Zorro for A…"
type textarea "x"
type textarea "This employee is part time and not eligible for benefits. She is in Zorro for A…"
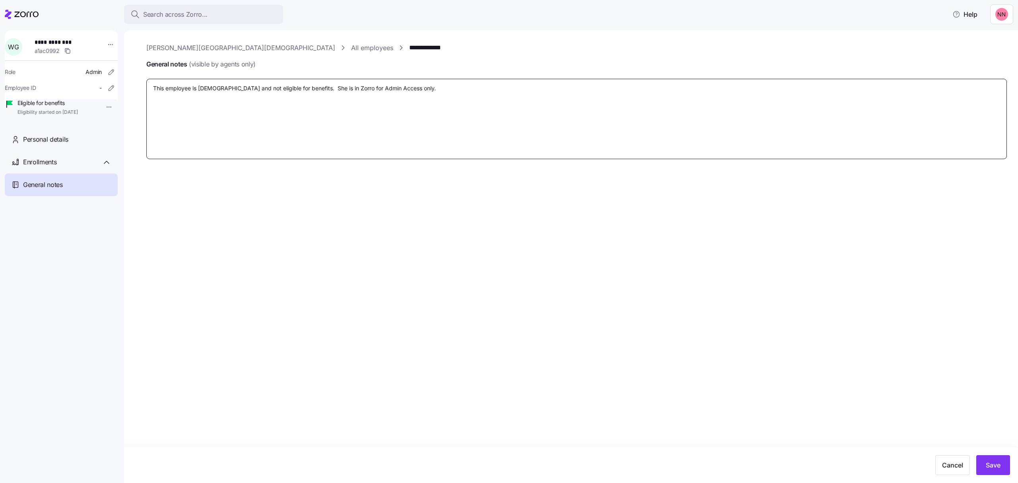
type textarea "x"
type textarea "This employee is part time and not eligible for benefits. She is in Zorro for A…"
type textarea "x"
type textarea "This employee is part time and not eligible for benefits. She is in Zorro for A…"
type textarea "x"
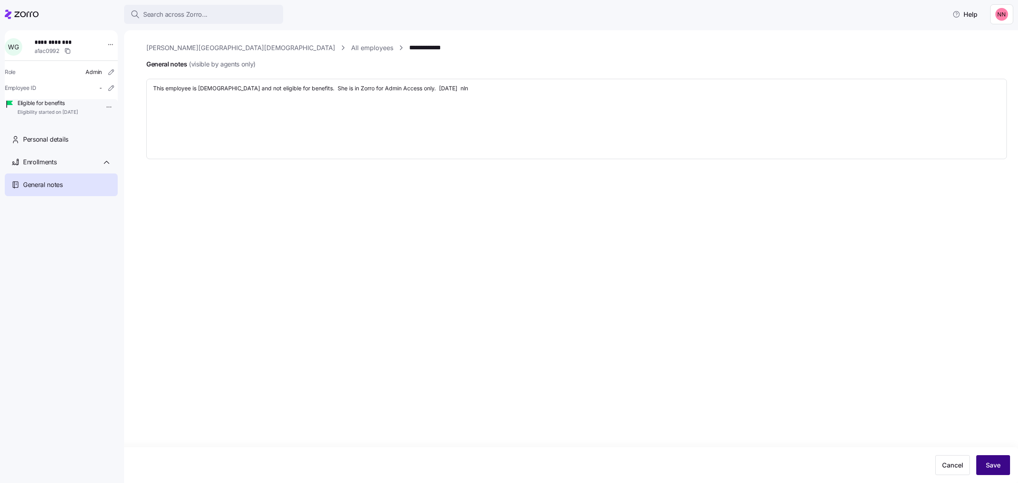
click at [990, 468] on span "Save" at bounding box center [993, 465] width 15 height 10
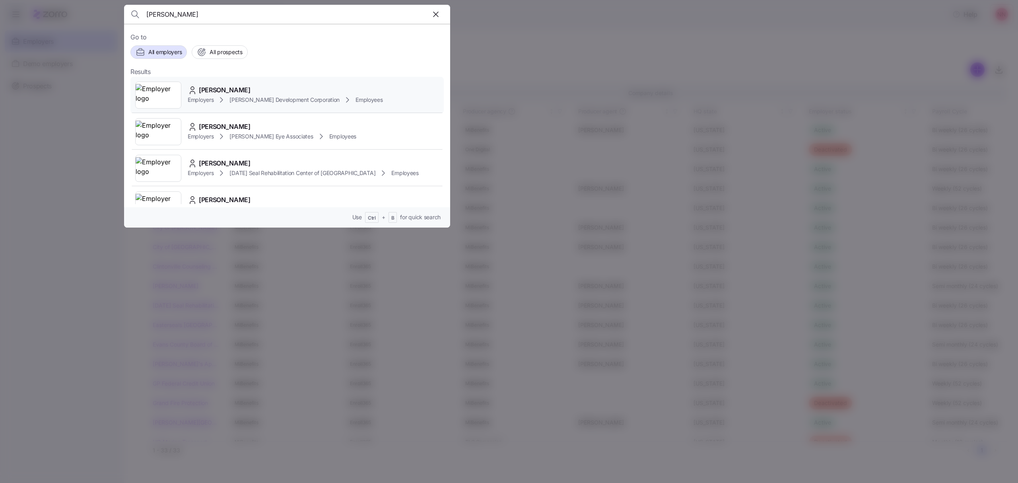
type input "nelson"
click at [259, 91] on div "Pete Nelson" at bounding box center [285, 90] width 195 height 10
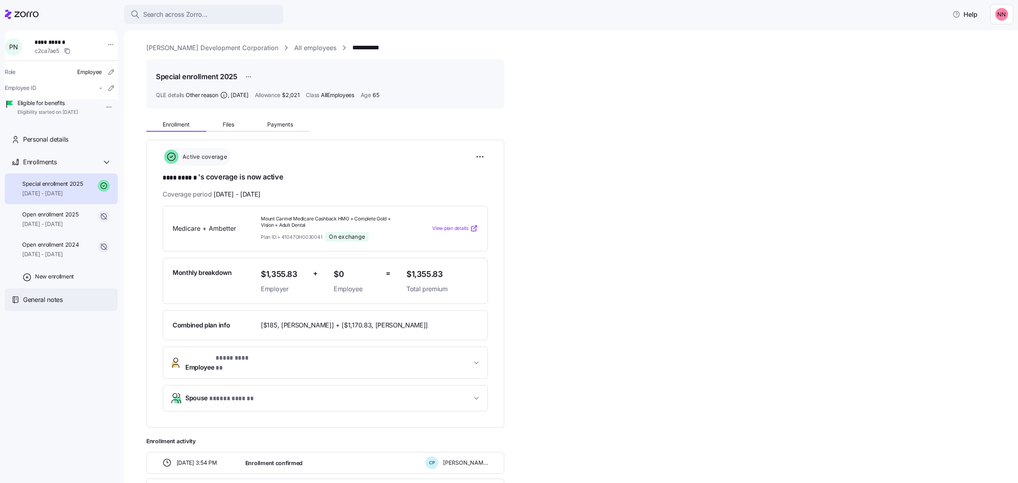
click at [66, 305] on div "General notes" at bounding box center [67, 300] width 88 height 10
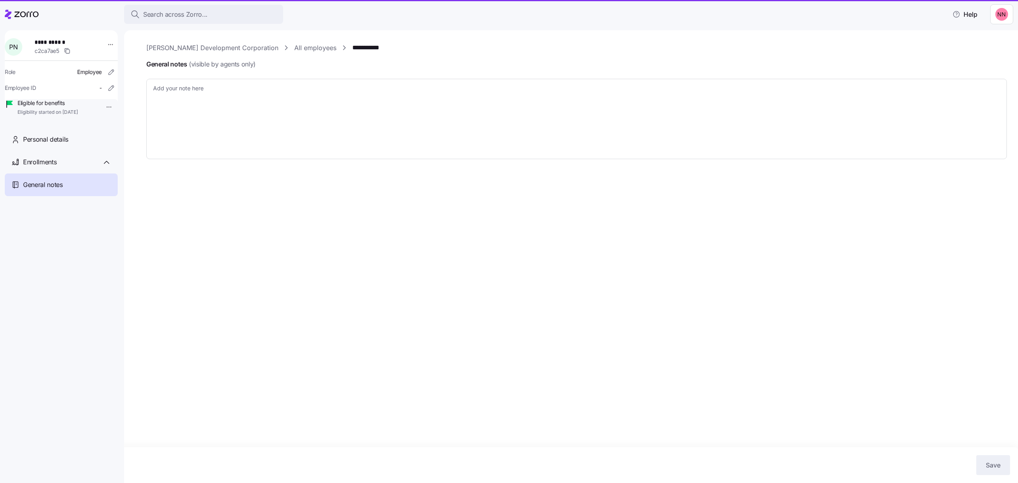
type textarea "x"
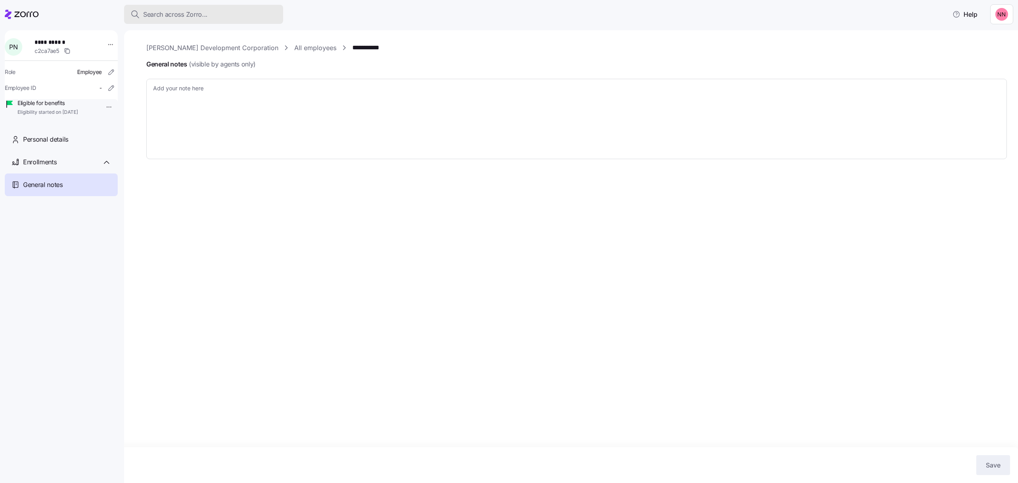
click at [198, 8] on button "Search across Zorro..." at bounding box center [203, 14] width 159 height 19
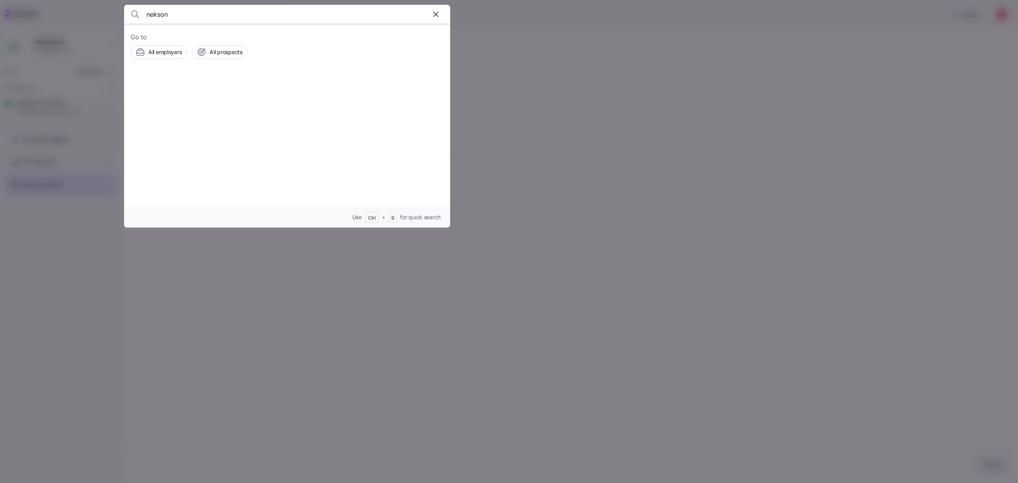
type input "nekson"
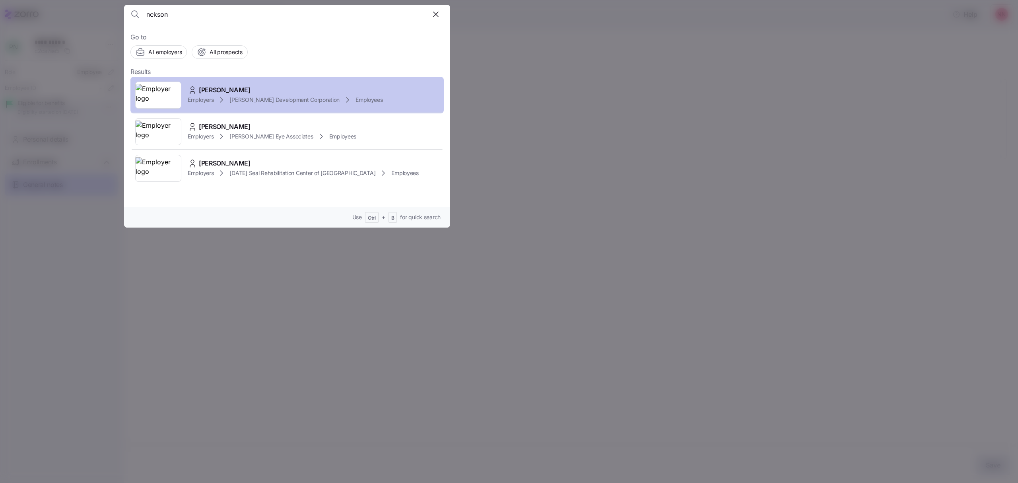
click at [271, 91] on div "Pete Nelson" at bounding box center [285, 90] width 195 height 10
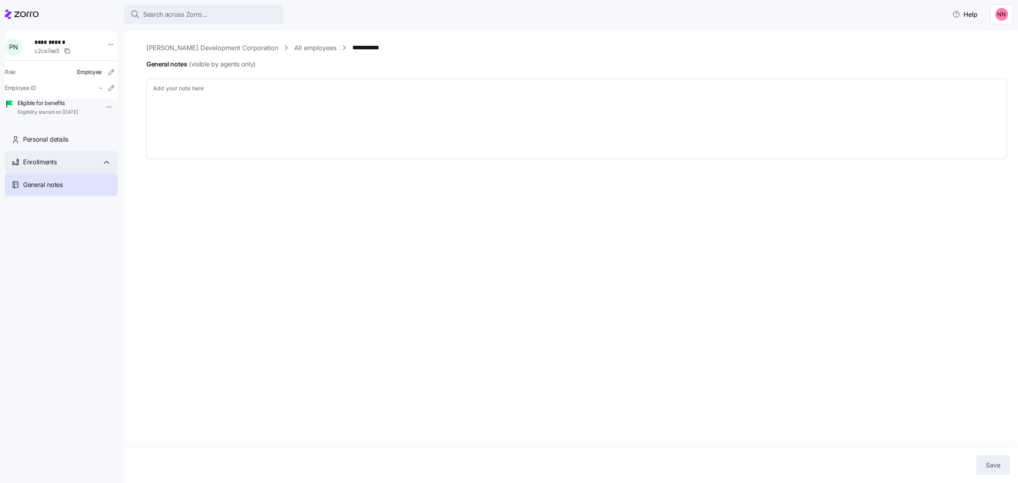
click at [45, 173] on div "Enrollments" at bounding box center [61, 162] width 113 height 23
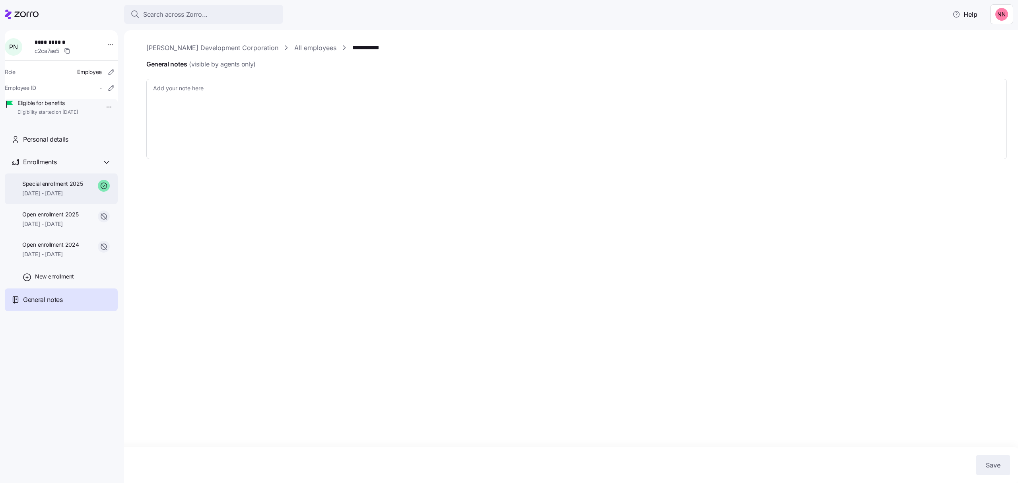
click at [43, 198] on div "Special enrollment 2025 08/01/2025 - 12/31/2025" at bounding box center [52, 189] width 61 height 18
type textarea "x"
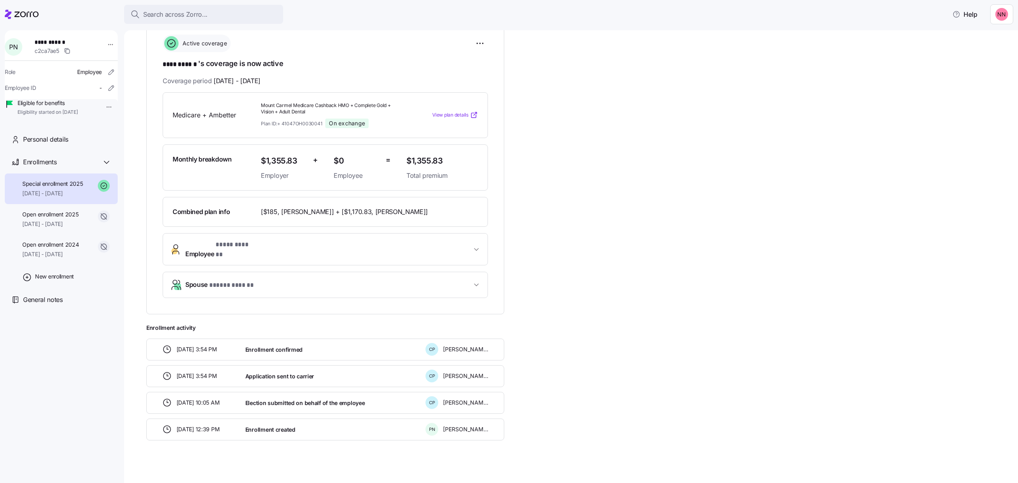
scroll to position [60, 0]
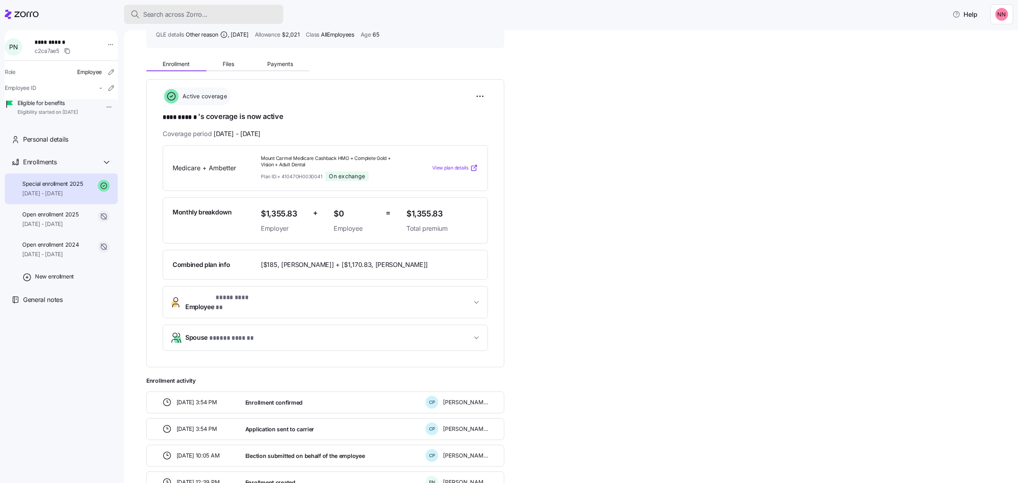
click at [208, 10] on div "Search across Zorro..." at bounding box center [203, 15] width 146 height 10
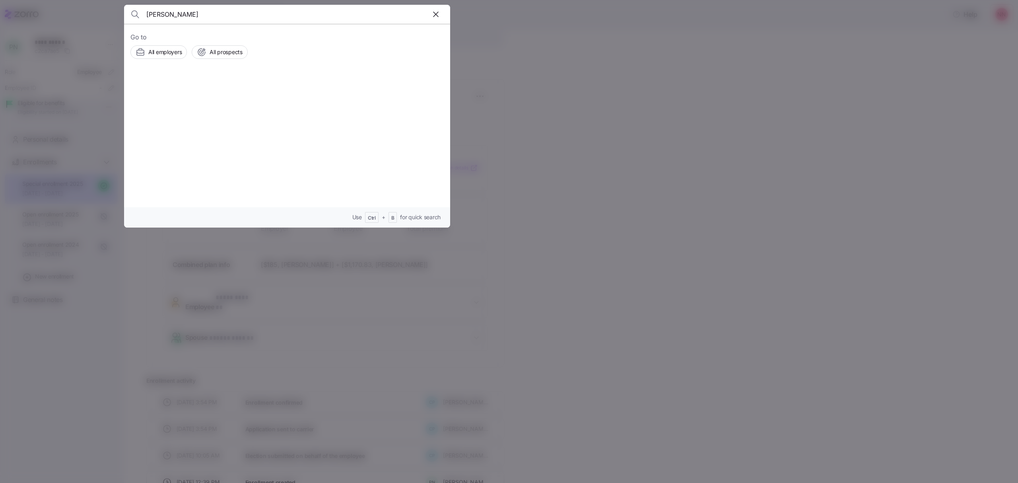
type input "schneider"
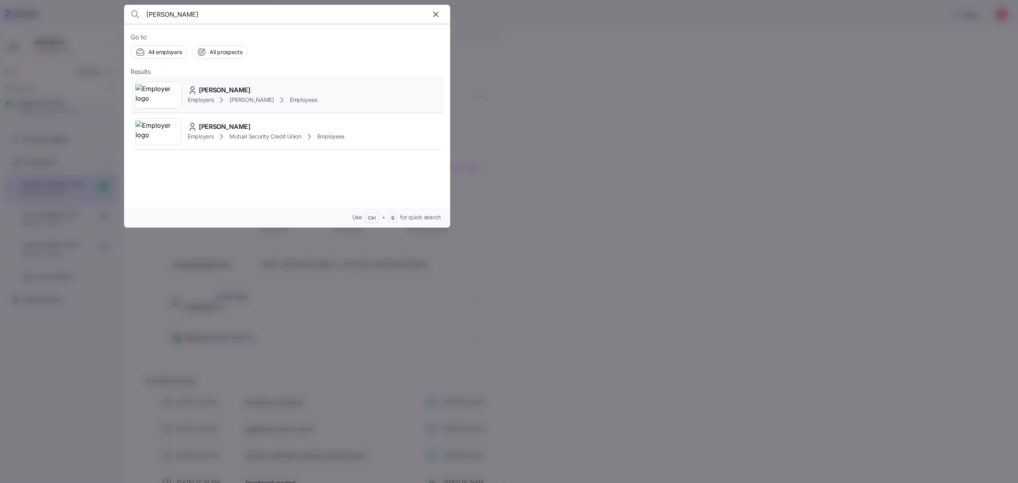
click at [242, 93] on span "Adam Schneider" at bounding box center [225, 90] width 52 height 10
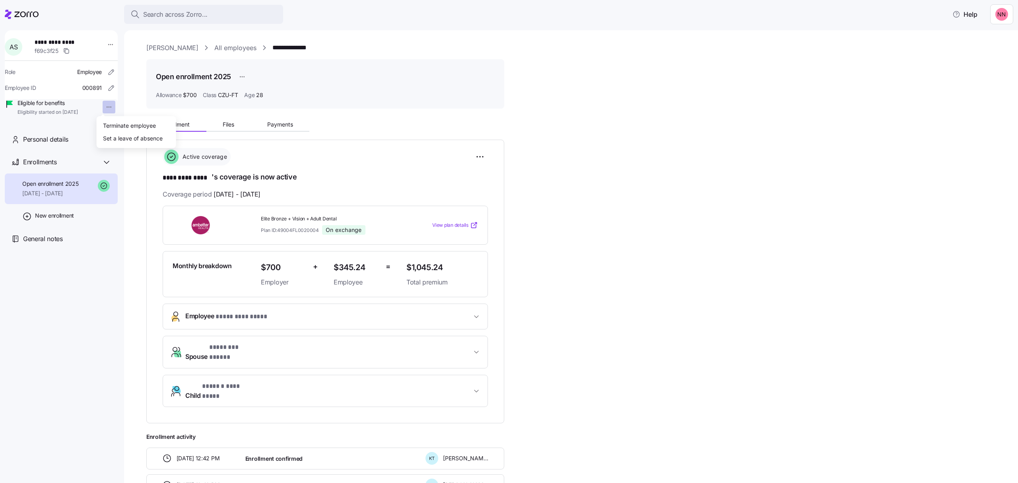
click at [103, 106] on html "**********" at bounding box center [509, 239] width 1018 height 478
click at [137, 123] on div "Terminate employee" at bounding box center [129, 125] width 53 height 9
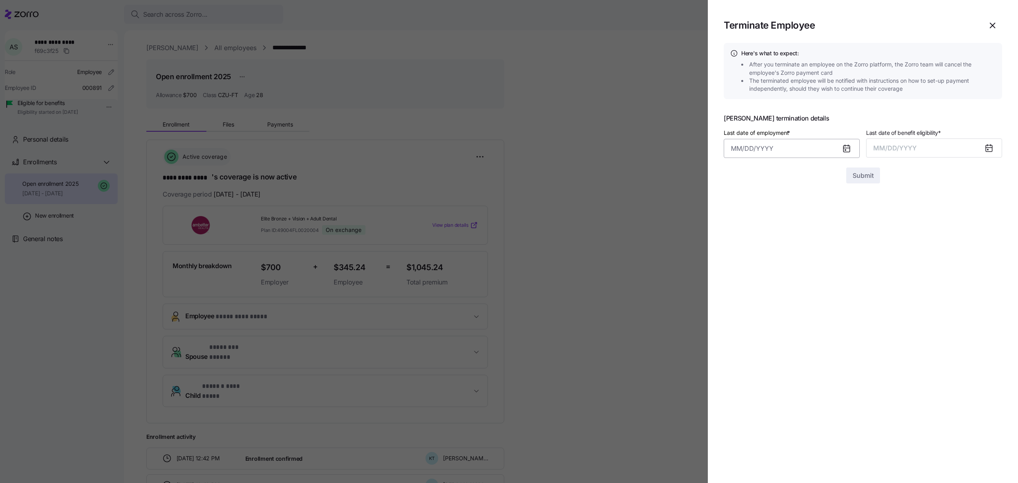
click at [781, 147] on input "Last date of employment *" at bounding box center [792, 148] width 136 height 19
click at [838, 231] on button "9" at bounding box center [837, 233] width 19 height 19
type input "August 9, 2025"
click at [905, 144] on span "MM/DD/YYYY" at bounding box center [894, 148] width 43 height 8
click at [950, 236] on button "Aug" at bounding box center [940, 236] width 45 height 19
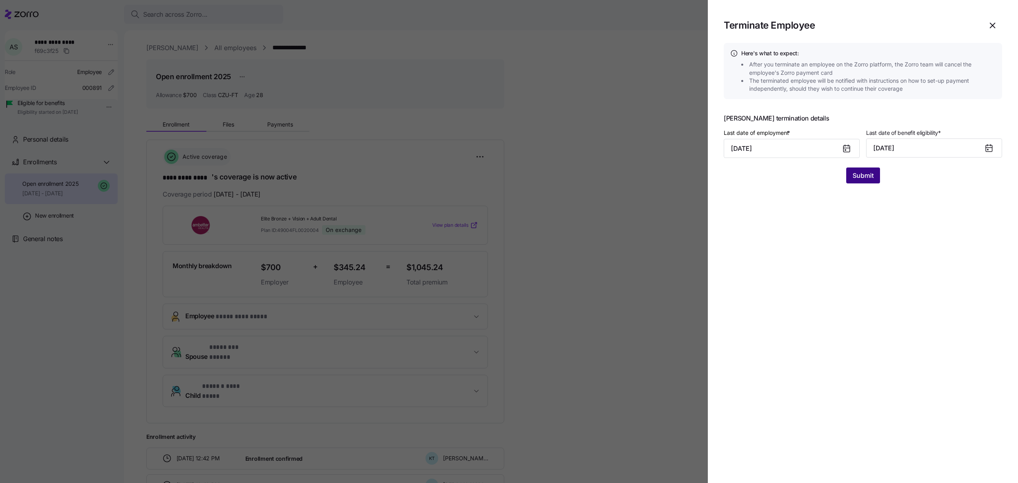
click at [867, 179] on span "Submit" at bounding box center [862, 176] width 21 height 10
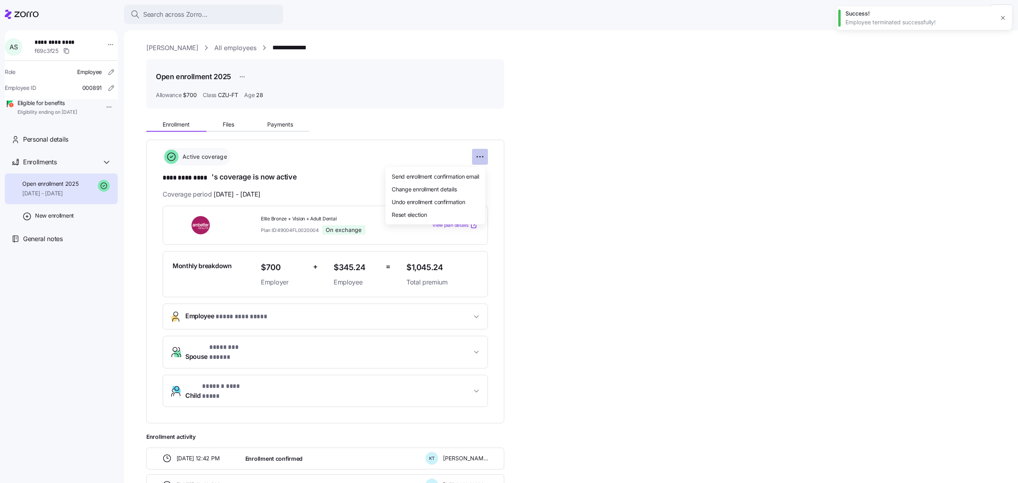
click at [479, 157] on html "**********" at bounding box center [509, 239] width 1018 height 478
click at [453, 191] on span "Change enrollment details" at bounding box center [424, 189] width 65 height 8
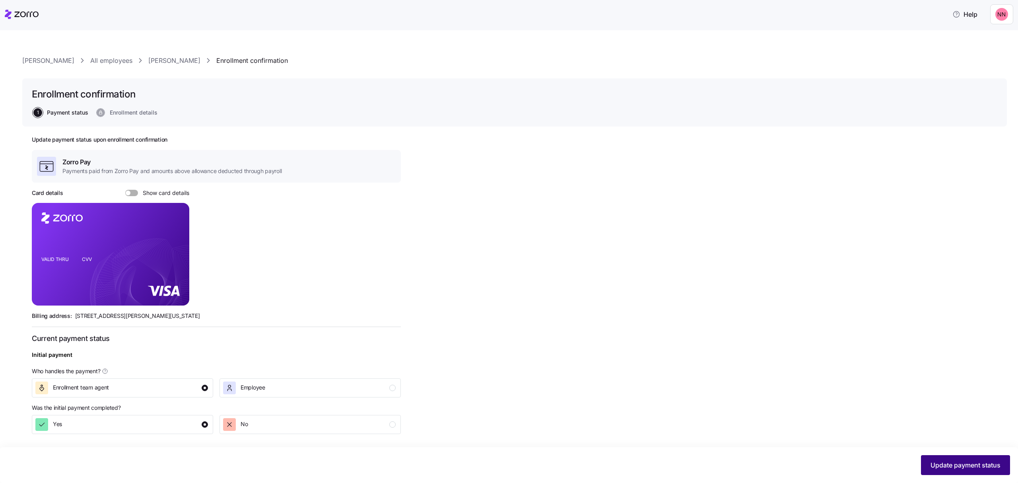
click at [978, 467] on span "Update payment status" at bounding box center [965, 465] width 70 height 10
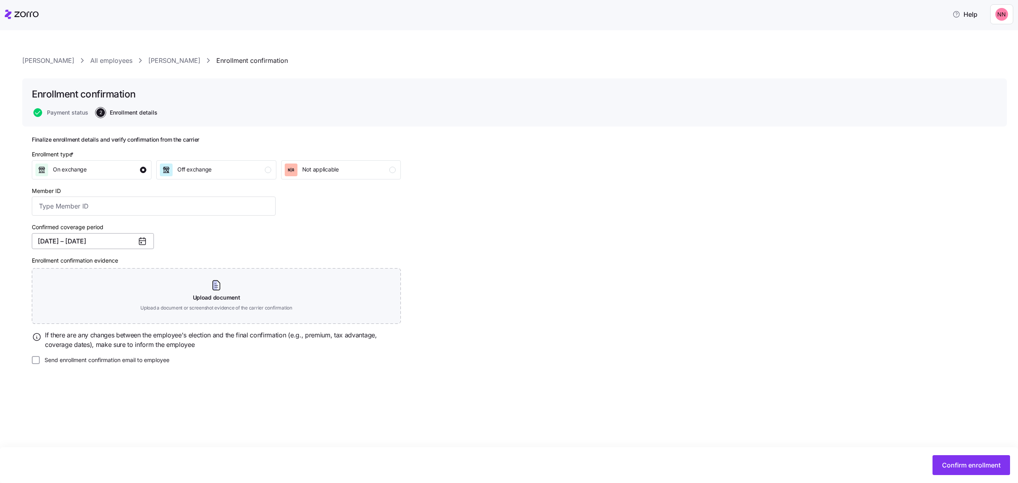
click at [121, 241] on button "[DATE] – [DATE]" at bounding box center [93, 241] width 122 height 16
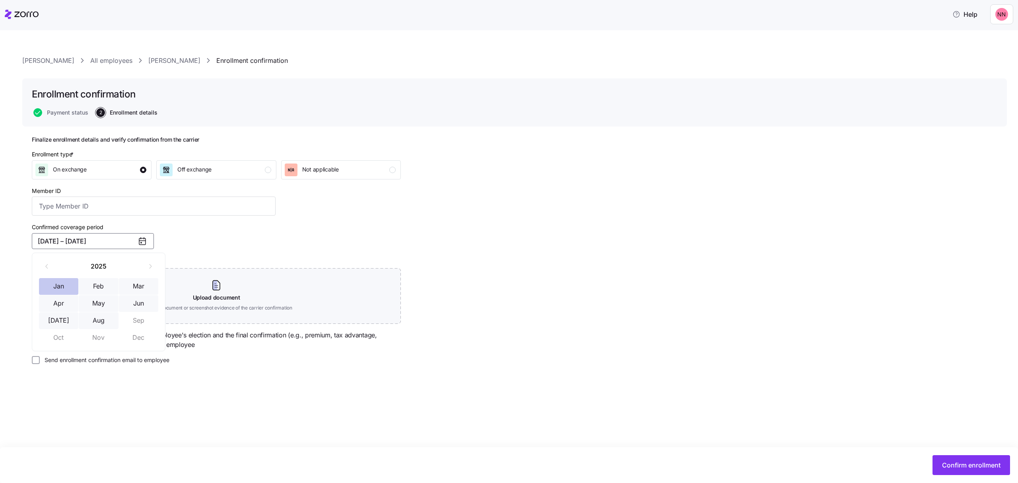
click at [57, 285] on button "Jan" at bounding box center [59, 286] width 40 height 17
click at [103, 320] on button "Aug" at bounding box center [99, 320] width 40 height 17
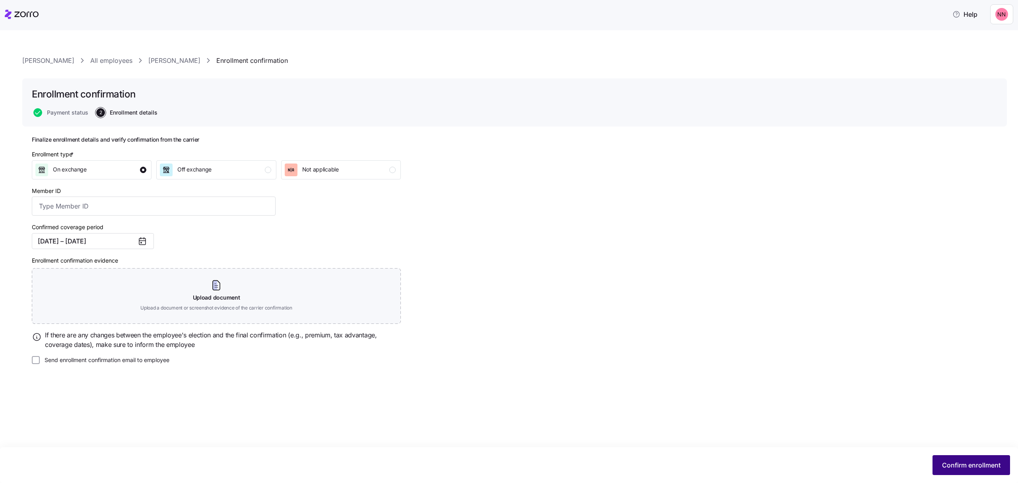
click at [992, 464] on span "Confirm enrollment" at bounding box center [971, 465] width 58 height 10
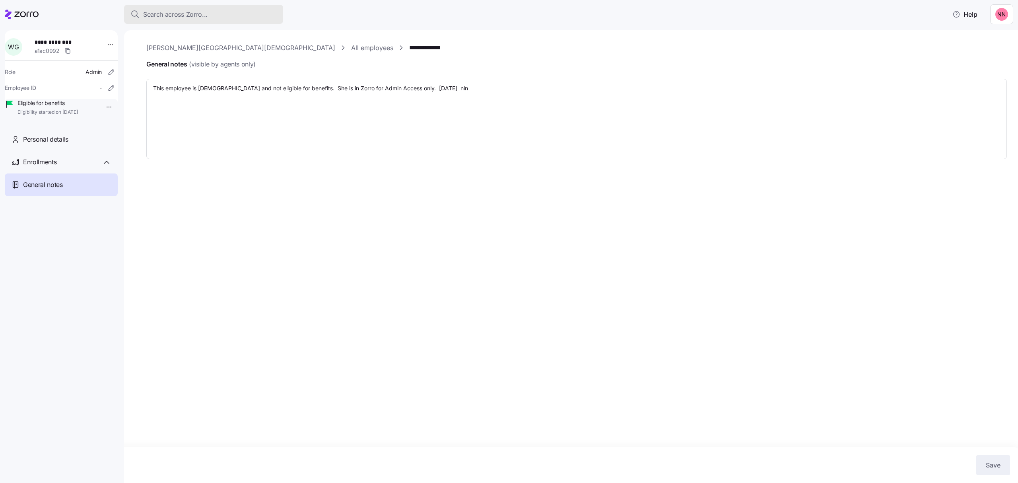
click at [213, 15] on div "Search across Zorro..." at bounding box center [203, 15] width 146 height 10
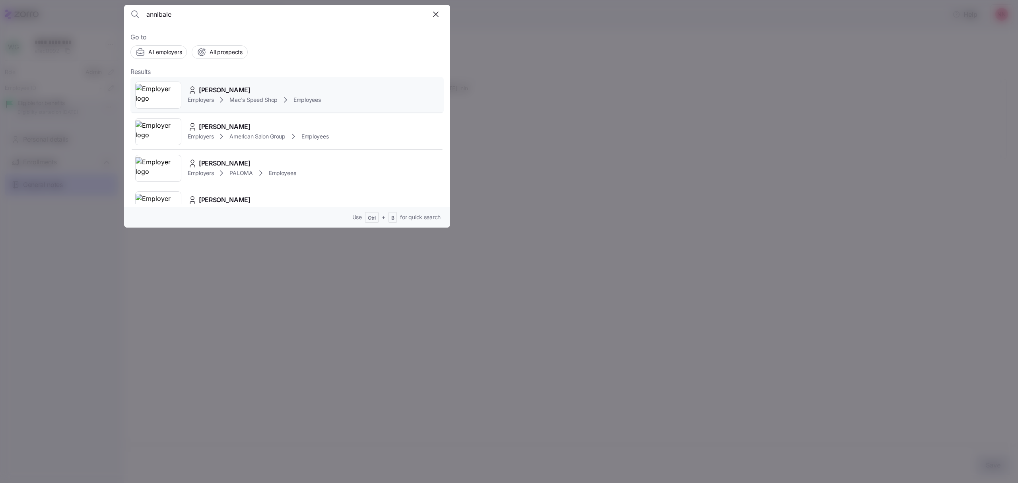
type input "annibale"
click at [253, 97] on span "Mac's Speed Shop" at bounding box center [253, 100] width 48 height 8
type textarea "x"
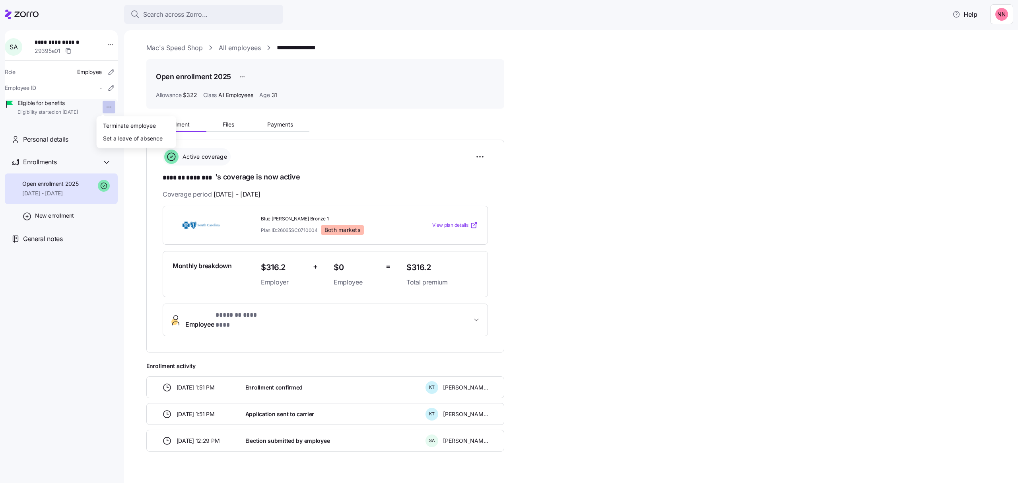
click at [103, 104] on html "**********" at bounding box center [509, 239] width 1018 height 478
click at [110, 124] on div "Terminate employee" at bounding box center [129, 125] width 53 height 9
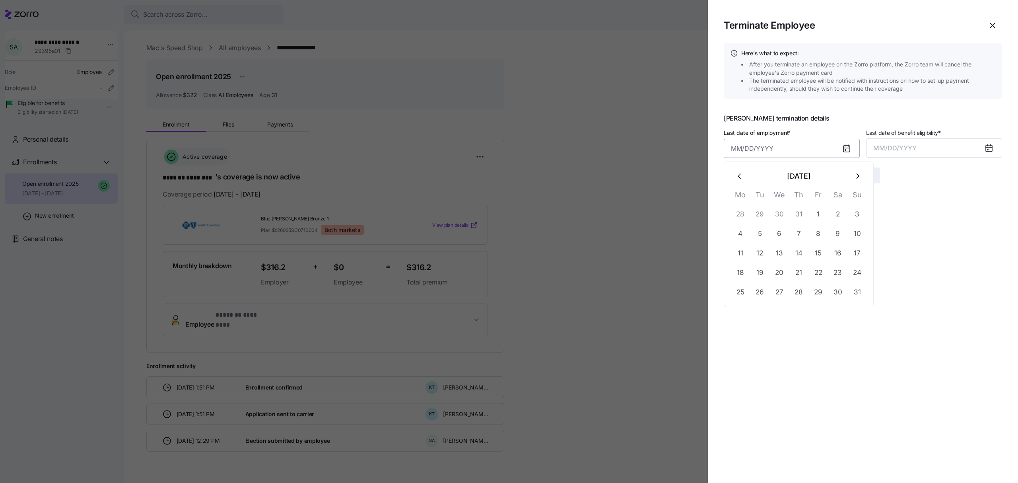
click at [789, 147] on input "Last date of employment *" at bounding box center [792, 148] width 136 height 19
click at [759, 253] on button "12" at bounding box center [759, 252] width 19 height 19
type input "[DATE]"
click at [929, 140] on button "MM/DD/YYYY" at bounding box center [934, 147] width 136 height 19
click at [944, 237] on button "Aug" at bounding box center [940, 236] width 45 height 19
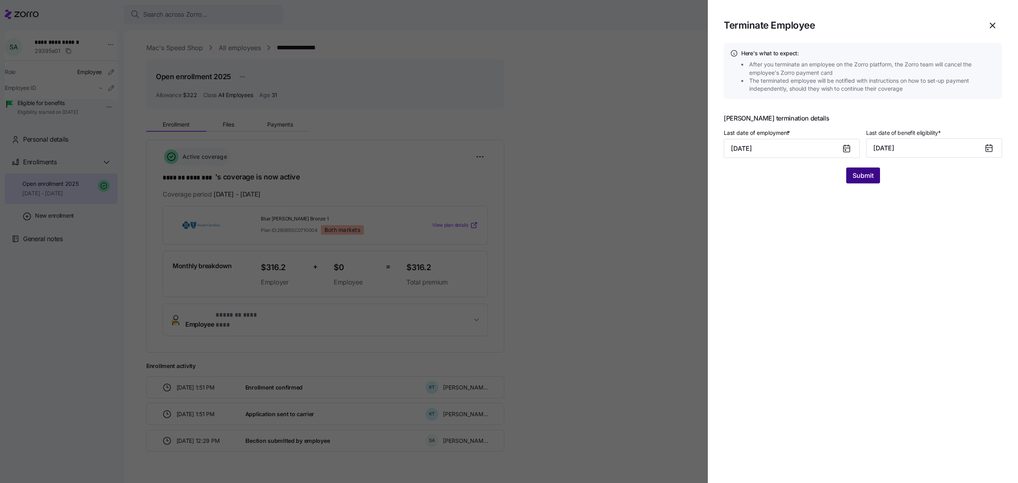
click at [862, 177] on span "Submit" at bounding box center [862, 176] width 21 height 10
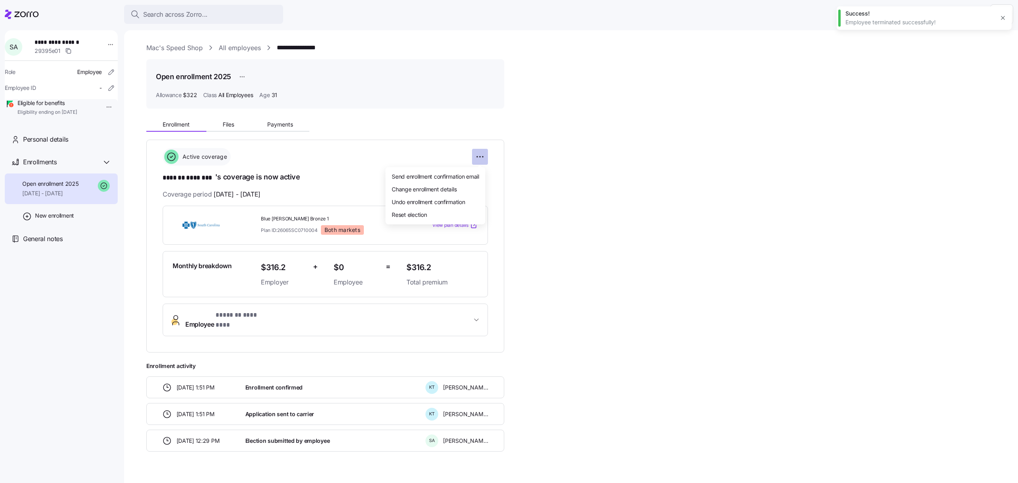
click at [482, 159] on html "**********" at bounding box center [509, 239] width 1018 height 478
click at [441, 193] on span "Change enrollment details" at bounding box center [424, 189] width 65 height 8
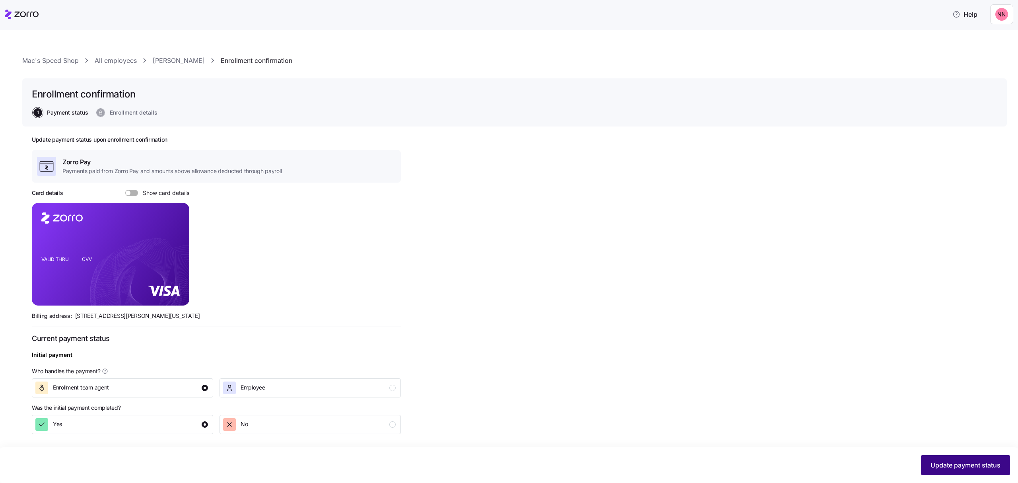
click at [982, 466] on span "Update payment status" at bounding box center [965, 465] width 70 height 10
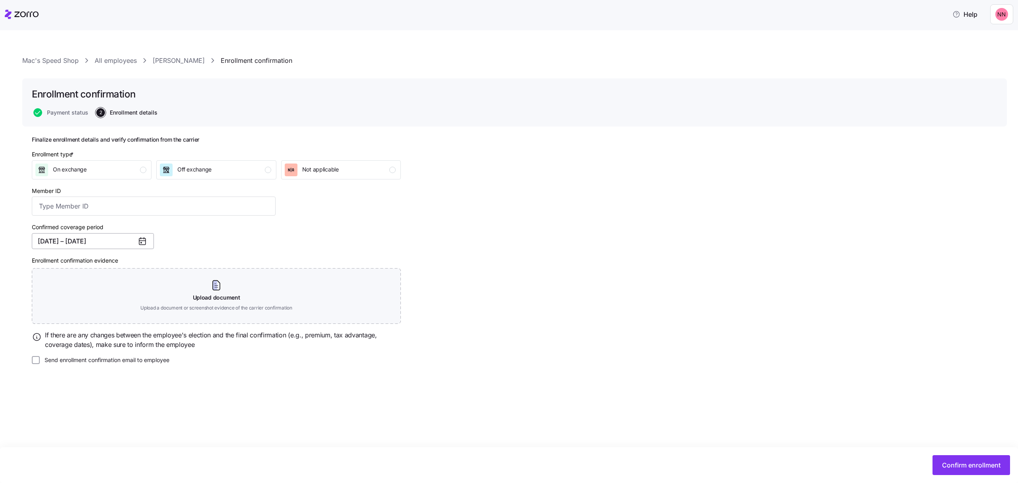
click at [115, 239] on button "[DATE] – [DATE]" at bounding box center [93, 241] width 122 height 16
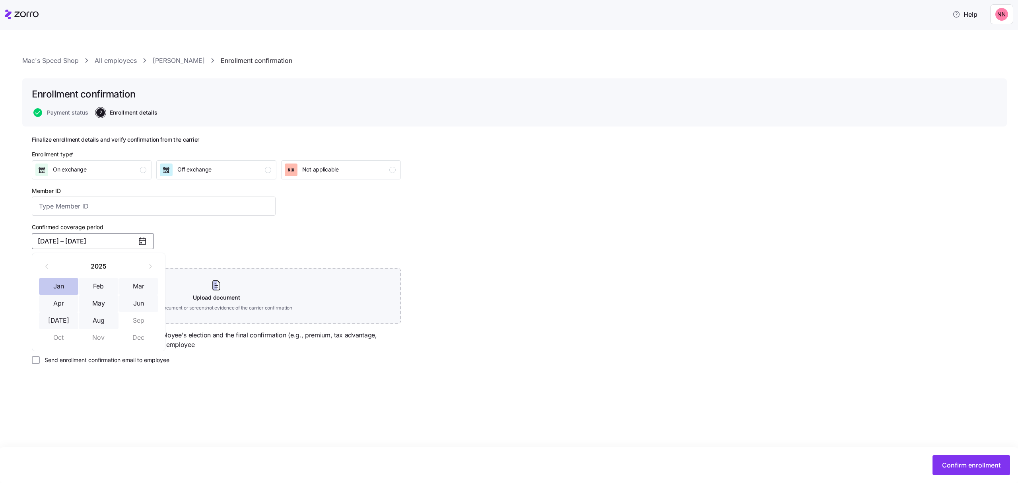
click at [49, 280] on button "Jan" at bounding box center [59, 286] width 40 height 17
click at [103, 318] on button "Aug" at bounding box center [99, 320] width 40 height 17
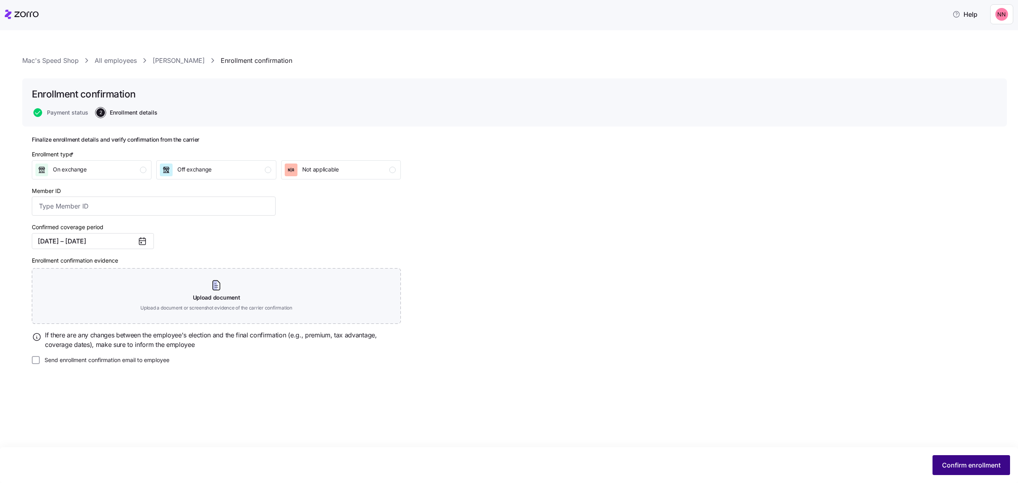
click at [961, 463] on span "Confirm enrollment" at bounding box center [971, 465] width 58 height 10
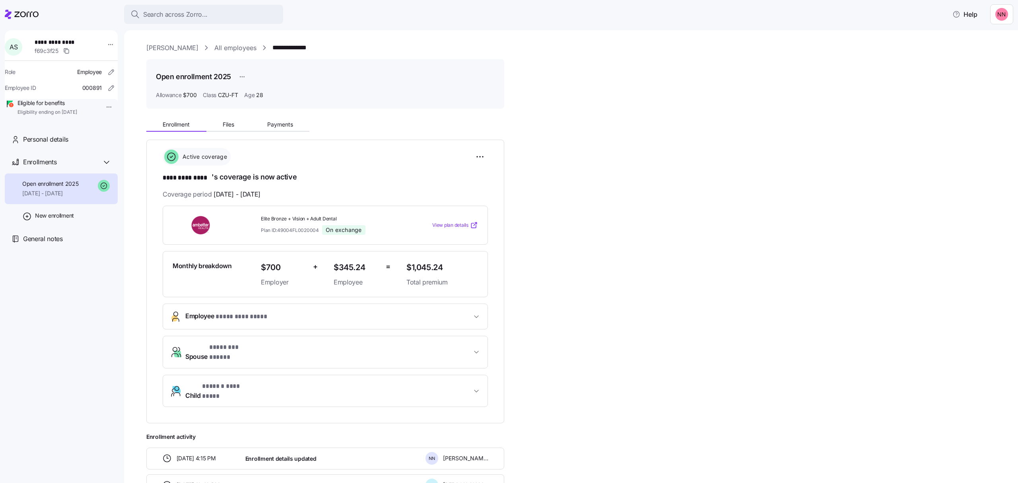
click at [163, 47] on link "[PERSON_NAME]" at bounding box center [172, 48] width 52 height 10
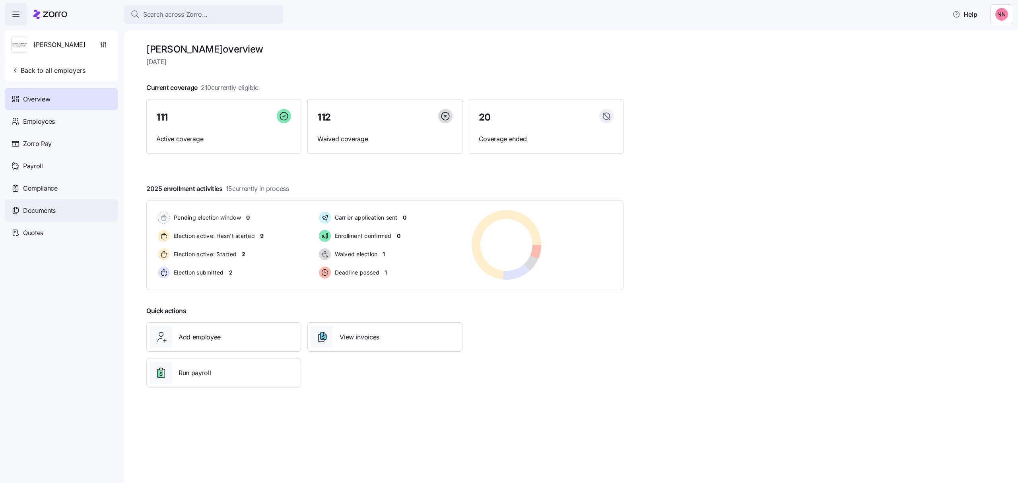
click at [37, 209] on span "Documents" at bounding box center [39, 211] width 33 height 10
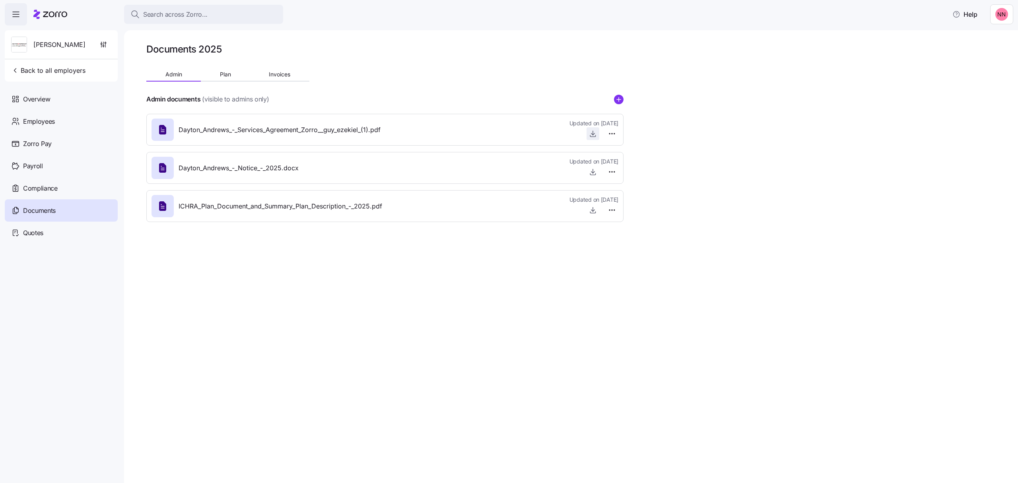
click at [594, 134] on icon "button" at bounding box center [592, 134] width 3 height 2
